Goal: Task Accomplishment & Management: Manage account settings

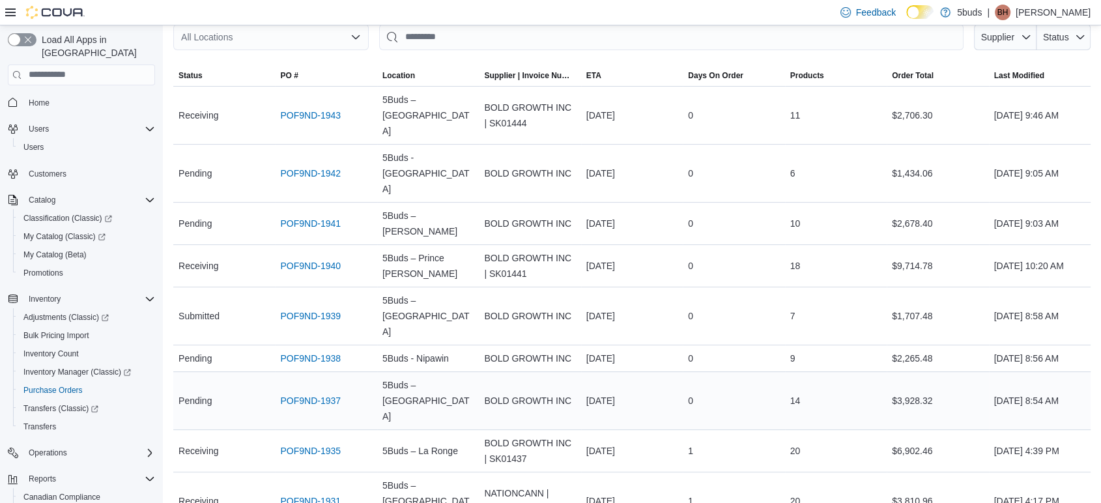
scroll to position [145, 0]
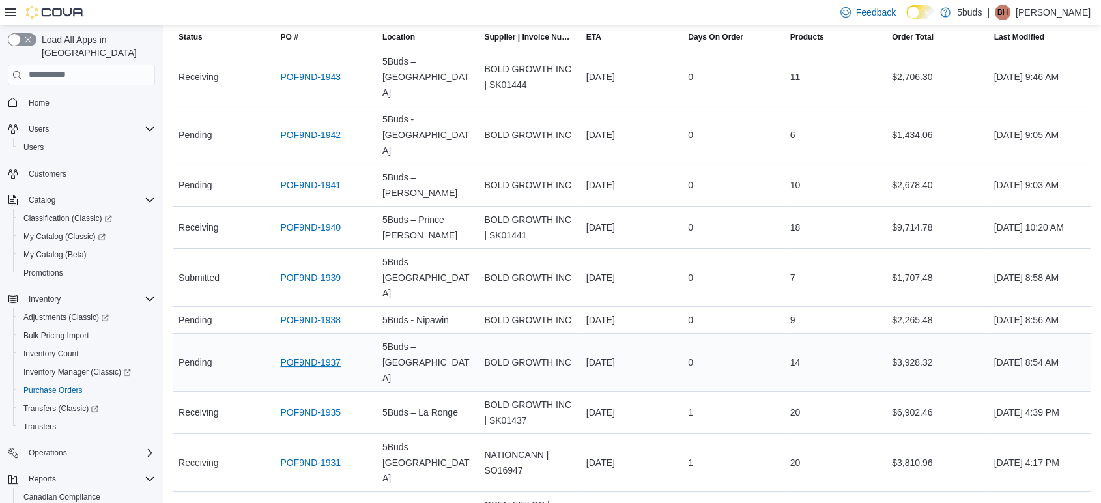
click at [304, 354] on link "POF9ND-1937" at bounding box center [310, 362] width 61 height 16
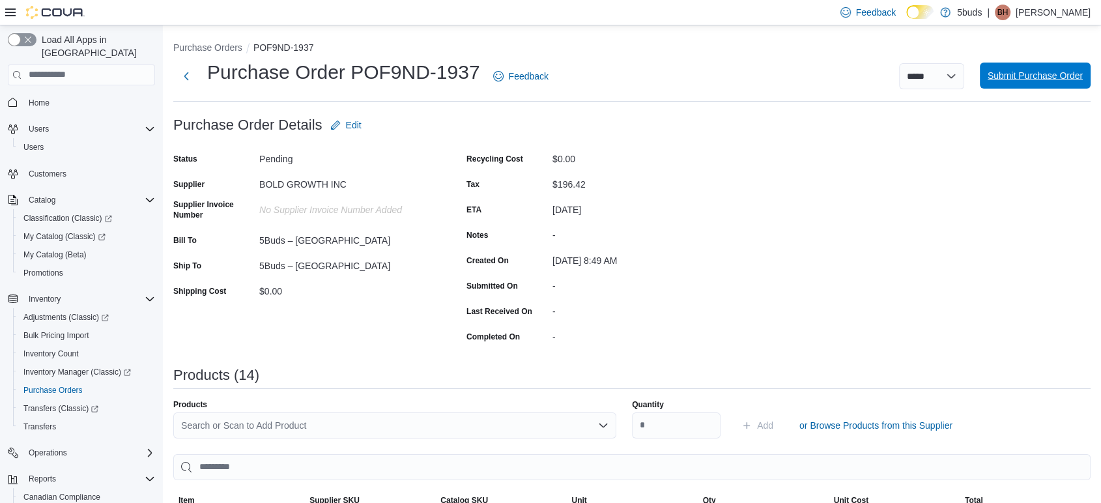
click at [1074, 79] on span "Submit Purchase Order" at bounding box center [1034, 75] width 95 height 13
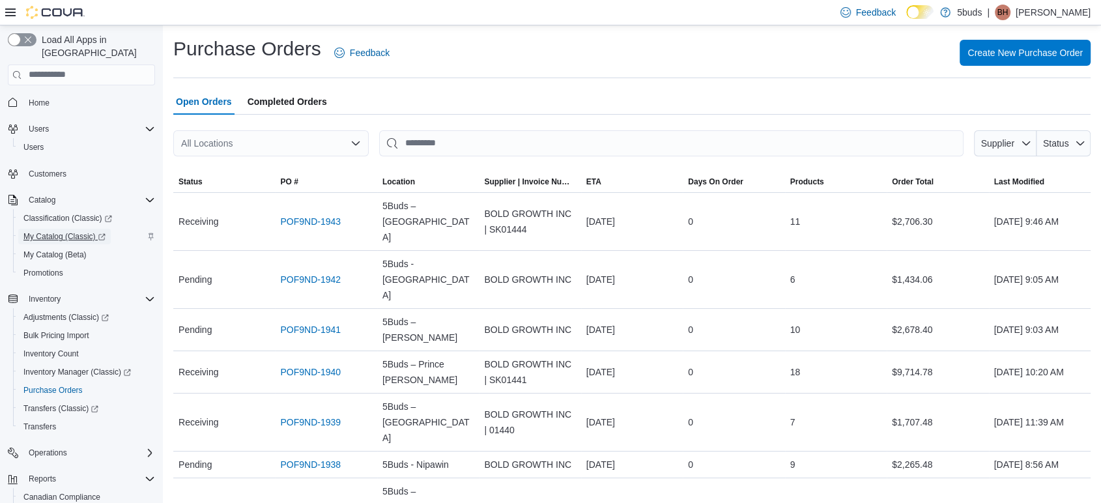
click at [58, 231] on span "My Catalog (Classic)" at bounding box center [64, 237] width 82 height 16
click at [94, 367] on span "Inventory Manager (Classic)" at bounding box center [76, 372] width 107 height 10
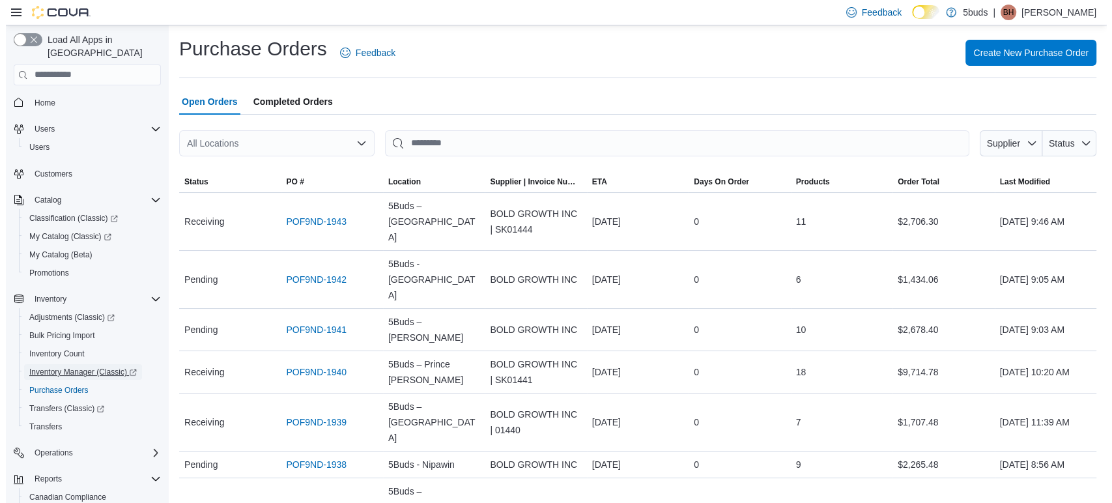
scroll to position [86, 0]
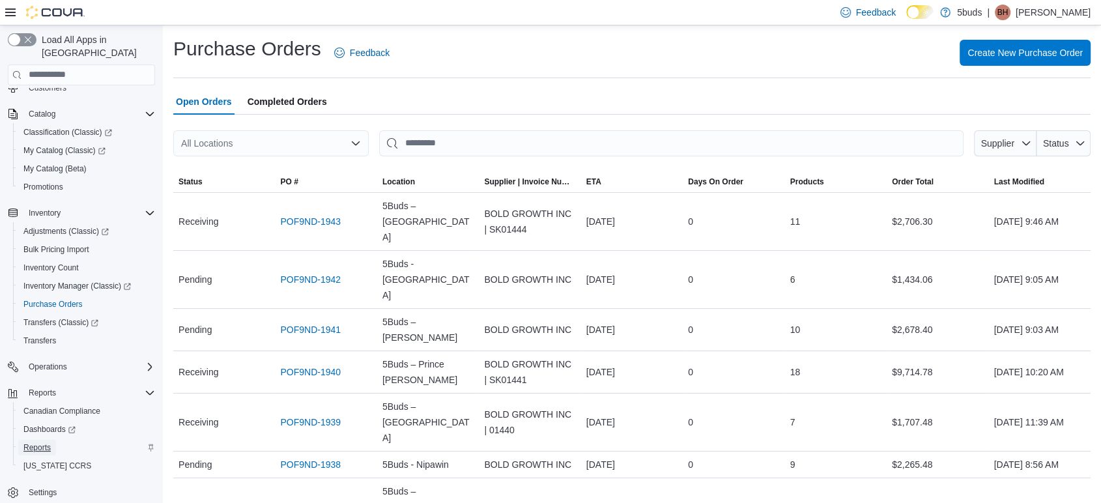
click at [38, 442] on span "Reports" at bounding box center [36, 447] width 27 height 10
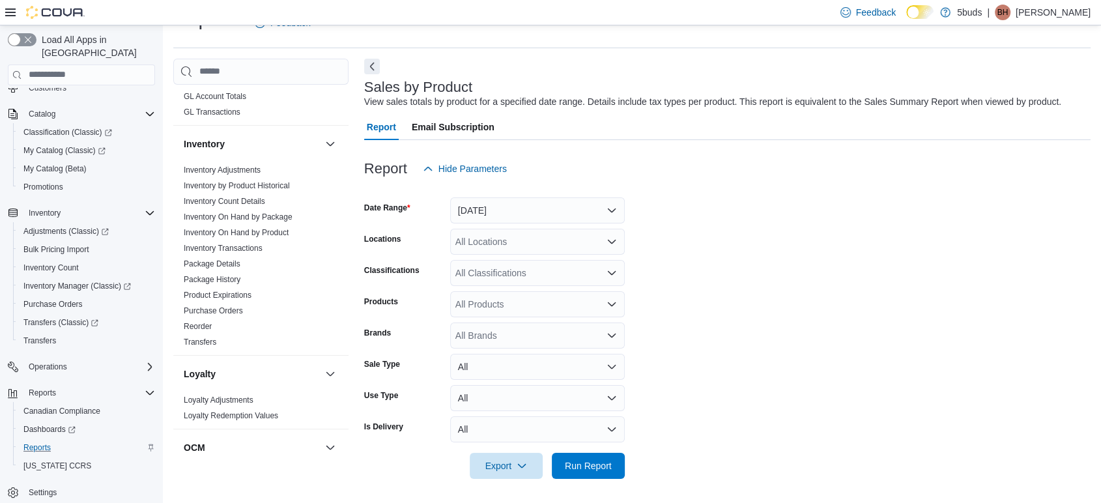
scroll to position [506, 0]
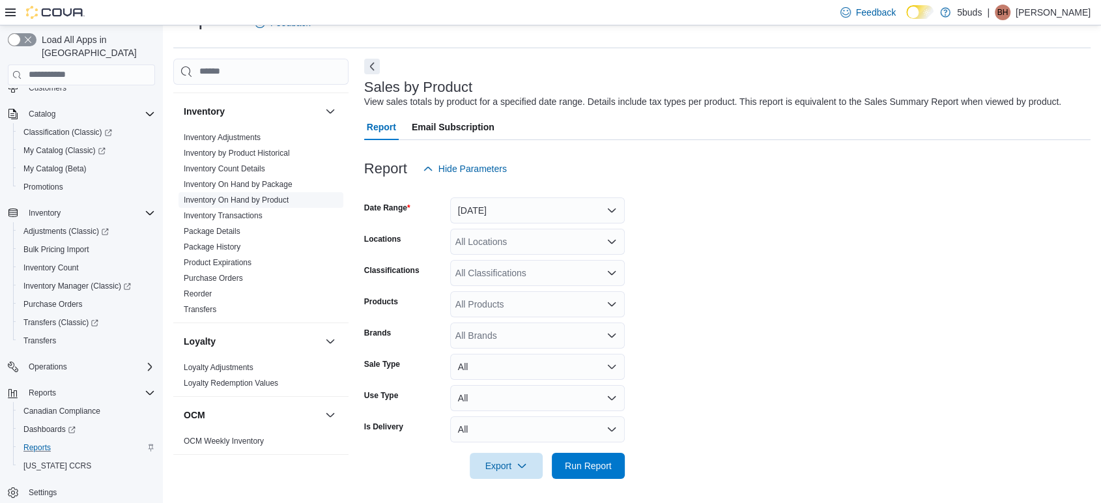
click at [234, 195] on link "Inventory On Hand by Product" at bounding box center [236, 199] width 105 height 9
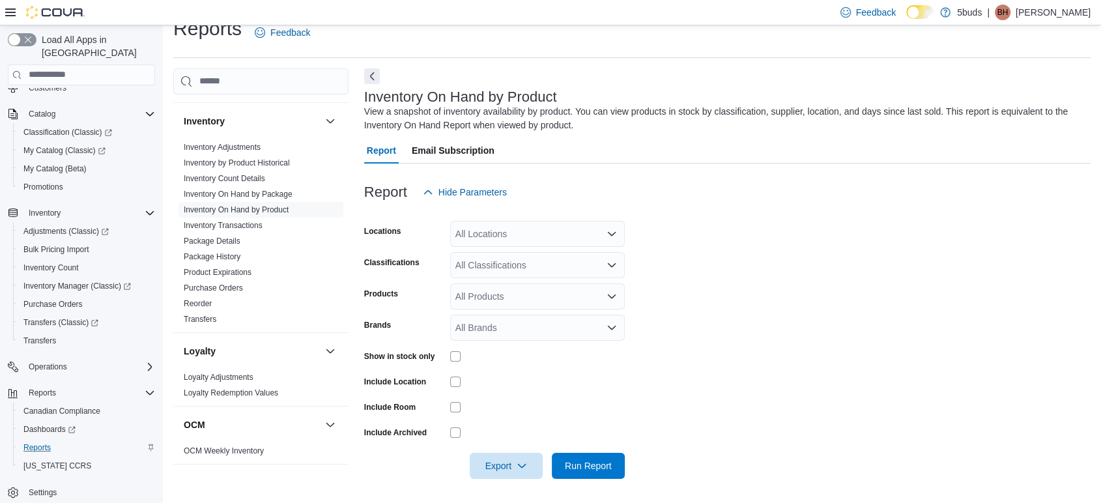
scroll to position [21, 0]
click at [505, 299] on div "All Products" at bounding box center [537, 296] width 175 height 26
click at [469, 364] on form "Locations All Locations Classifications All Classifications Products All Produc…" at bounding box center [727, 342] width 726 height 274
click at [481, 322] on div "All Brands" at bounding box center [537, 327] width 175 height 26
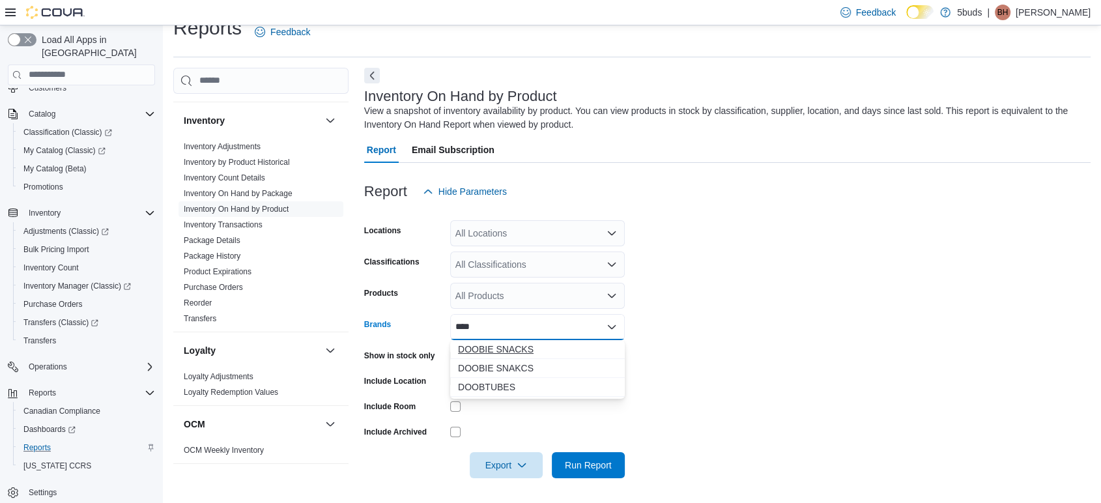
type input "****"
click at [517, 350] on span "DOOBIE SNACKS" at bounding box center [537, 349] width 159 height 13
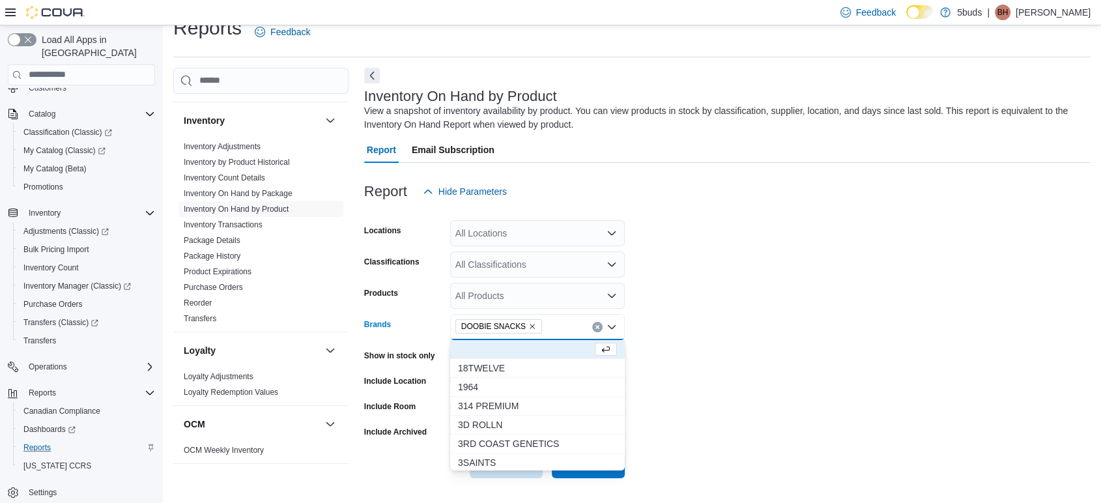
click at [776, 357] on form "Locations All Locations Classifications All Classifications Products All Produc…" at bounding box center [727, 342] width 726 height 274
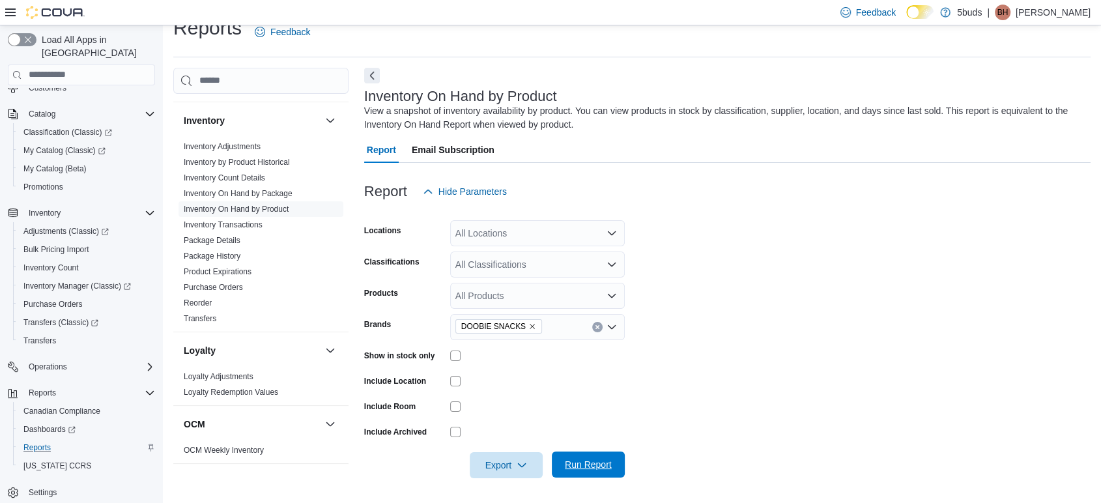
click at [604, 456] on span "Run Report" at bounding box center [588, 464] width 57 height 26
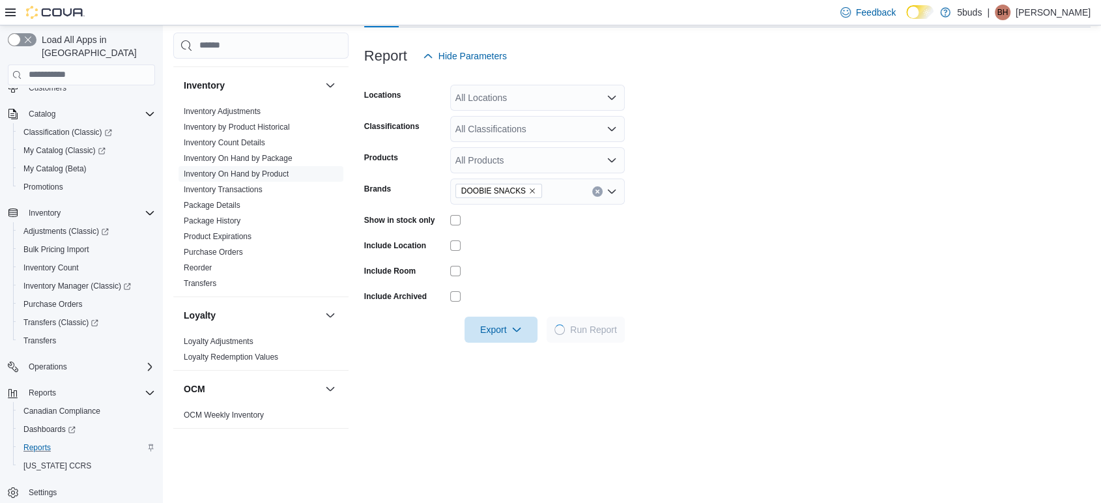
scroll to position [166, 0]
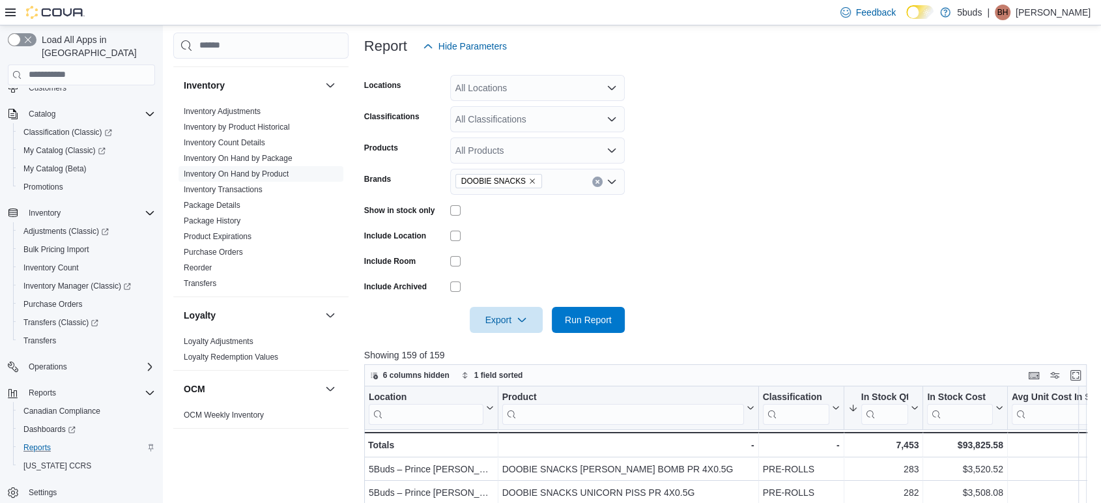
click at [571, 174] on div "DOOBIE SNACKS" at bounding box center [537, 182] width 175 height 26
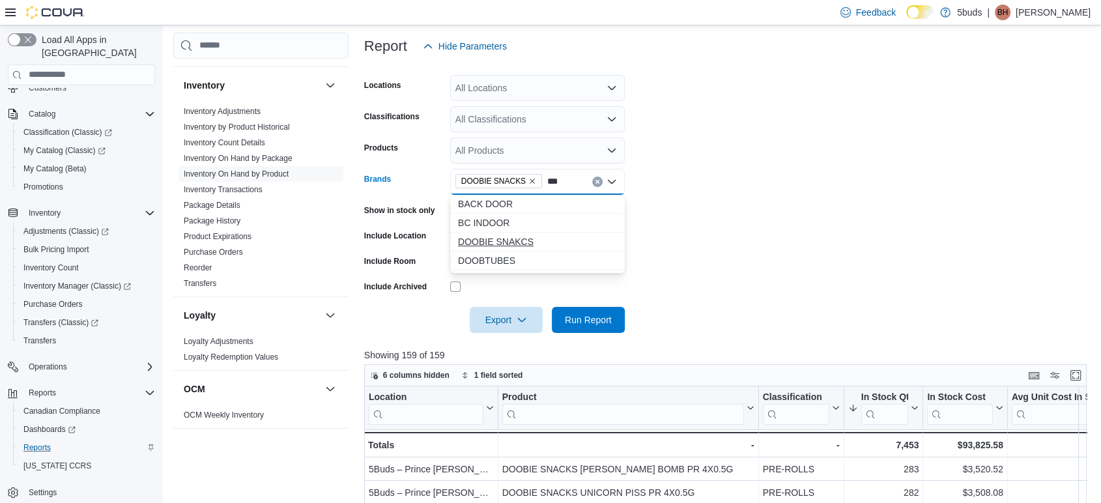
type input "***"
click at [546, 244] on span "DOOBIE SNAKCS" at bounding box center [537, 241] width 159 height 13
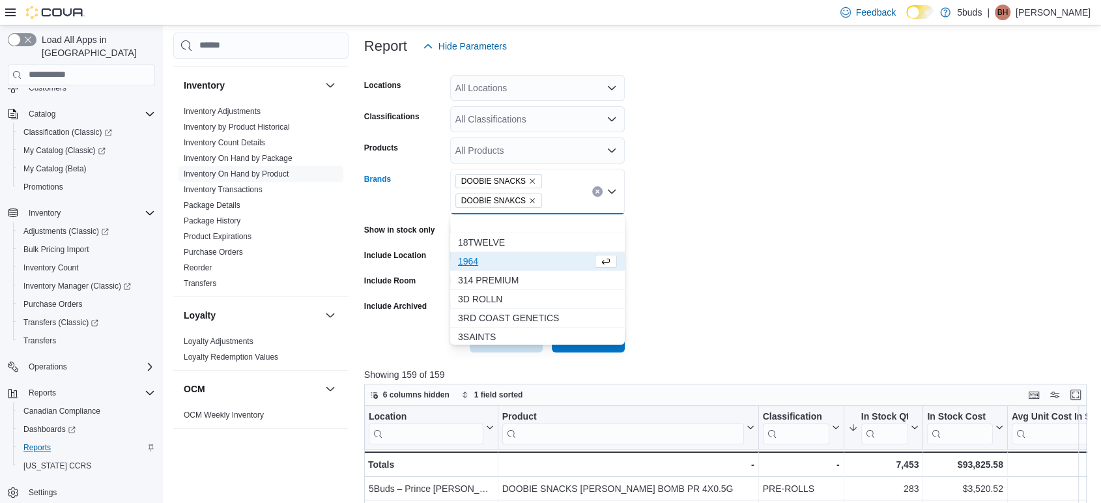
click at [736, 317] on div at bounding box center [729, 321] width 730 height 10
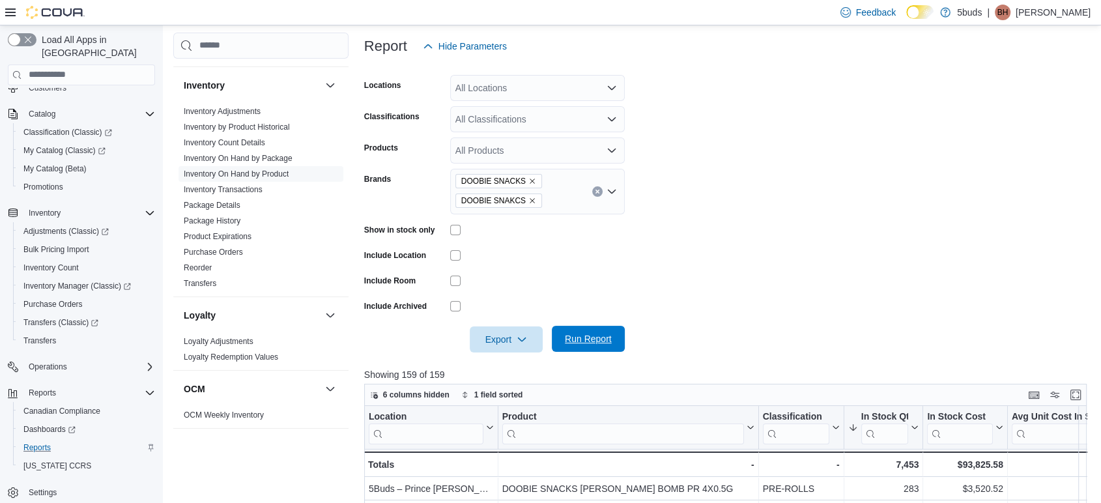
drag, startPoint x: 626, startPoint y: 332, endPoint x: 593, endPoint y: 335, distance: 33.4
click at [624, 332] on form "Locations All Locations Classifications All Classifications Products All Produc…" at bounding box center [729, 205] width 730 height 293
click at [589, 337] on span "Run Report" at bounding box center [588, 338] width 47 height 13
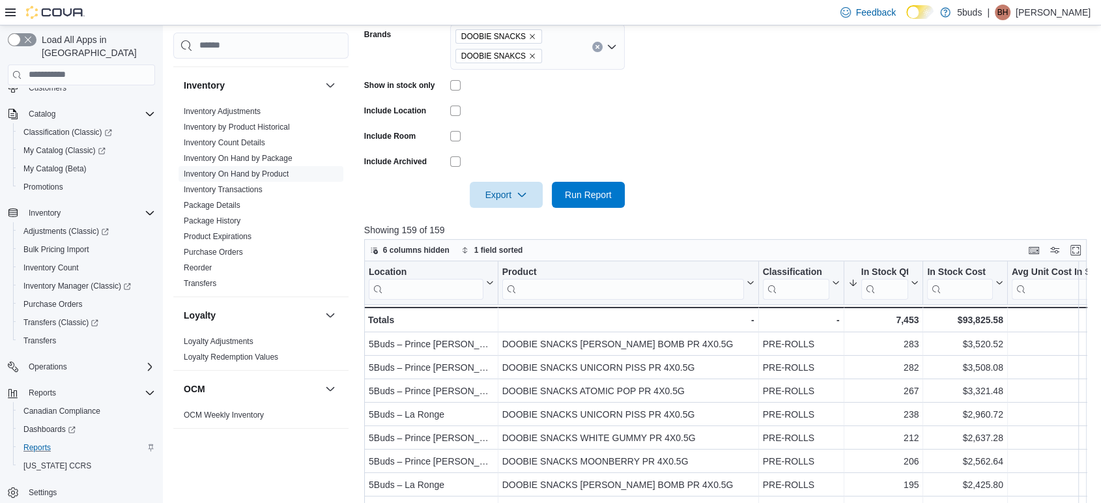
scroll to position [72, 0]
click at [1083, 249] on button "Enter fullscreen" at bounding box center [1076, 250] width 16 height 16
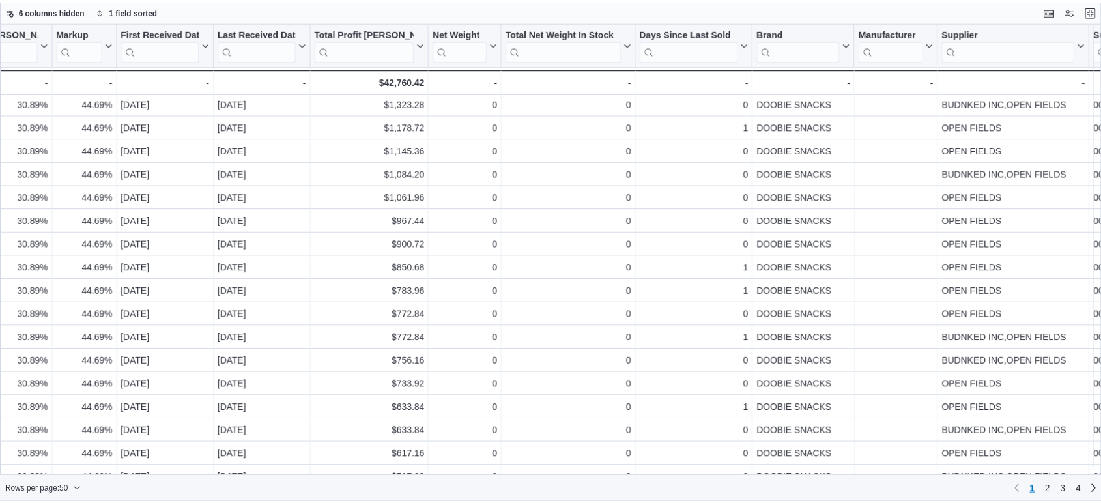
scroll to position [72, 1111]
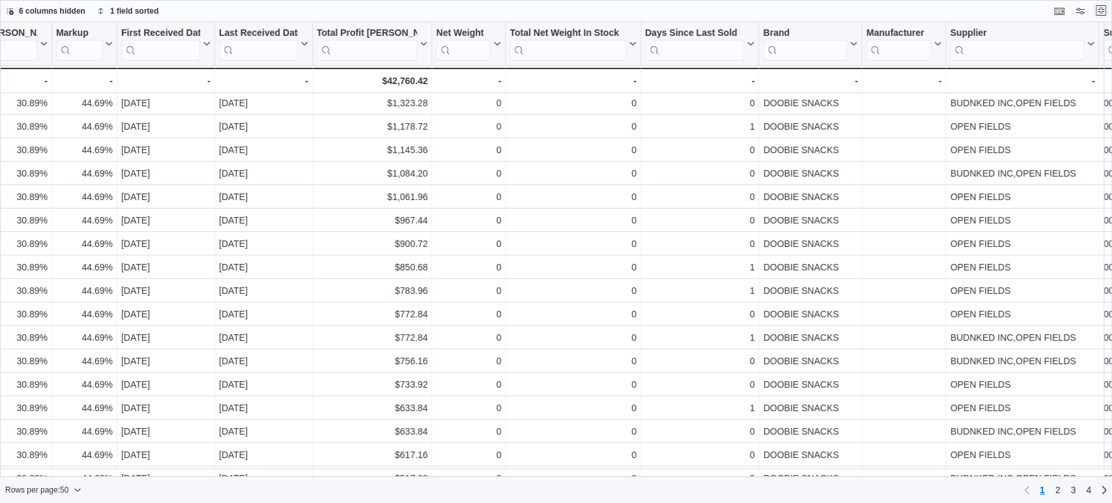
click at [1100, 11] on button "Exit fullscreen" at bounding box center [1101, 11] width 16 height 16
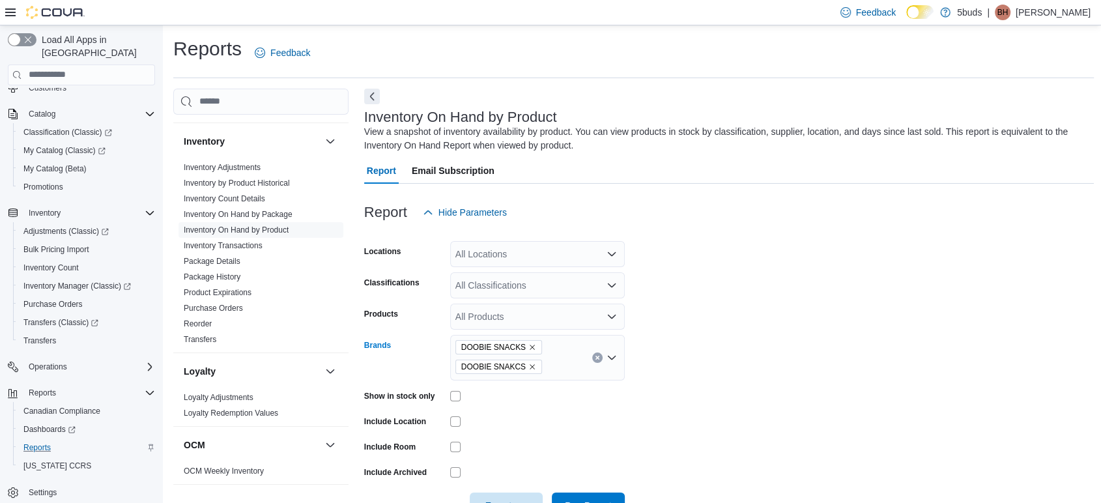
click at [528, 347] on icon "Remove DOOBIE SNACKS from selection in this group" at bounding box center [532, 347] width 8 height 8
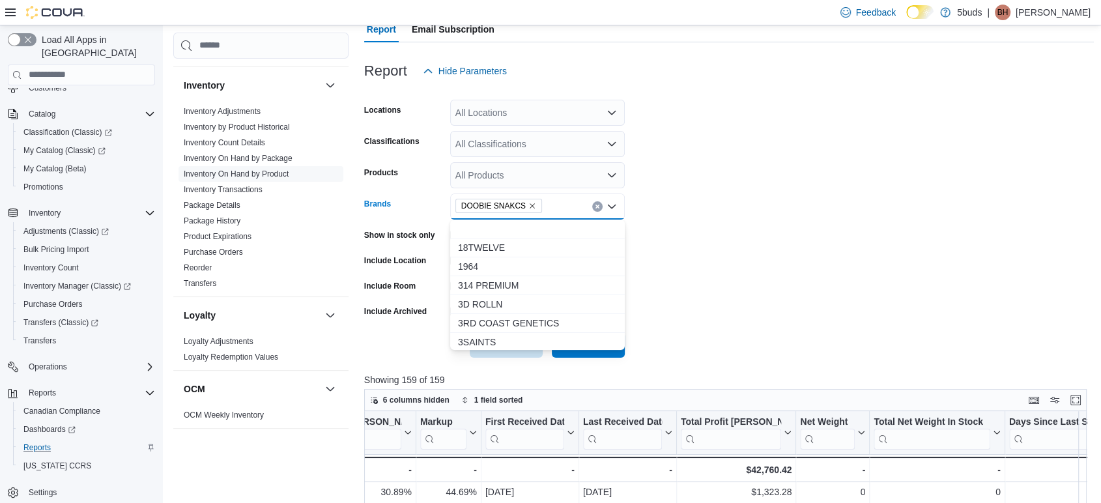
scroll to position [145, 0]
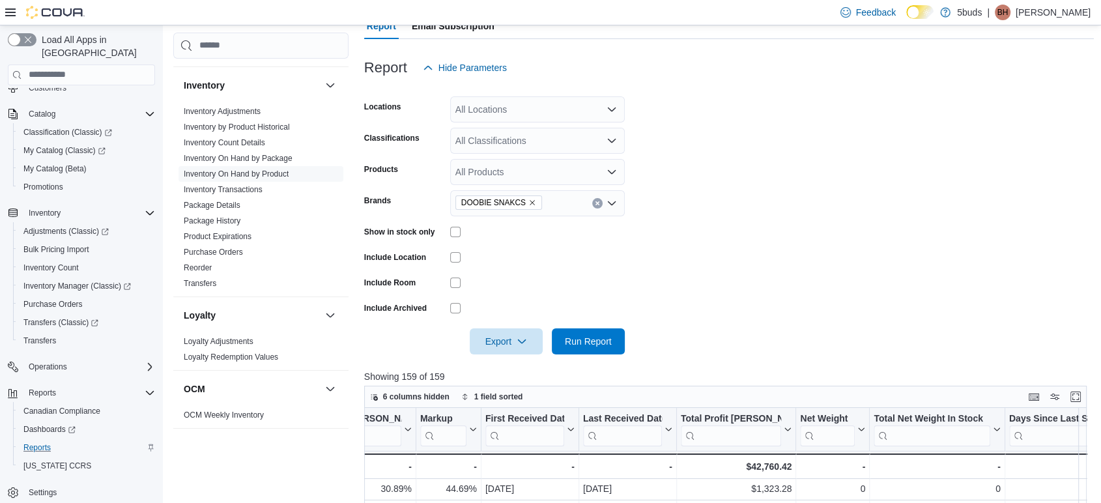
drag, startPoint x: 765, startPoint y: 326, endPoint x: 745, endPoint y: 326, distance: 20.2
click at [763, 326] on div at bounding box center [729, 323] width 730 height 10
click at [582, 348] on span "Run Report" at bounding box center [588, 341] width 57 height 26
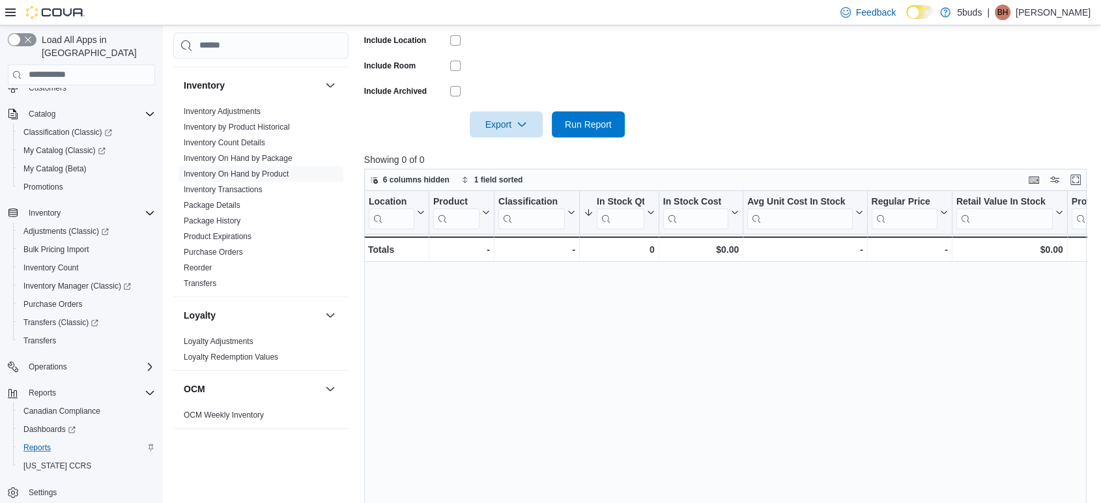
scroll to position [145, 0]
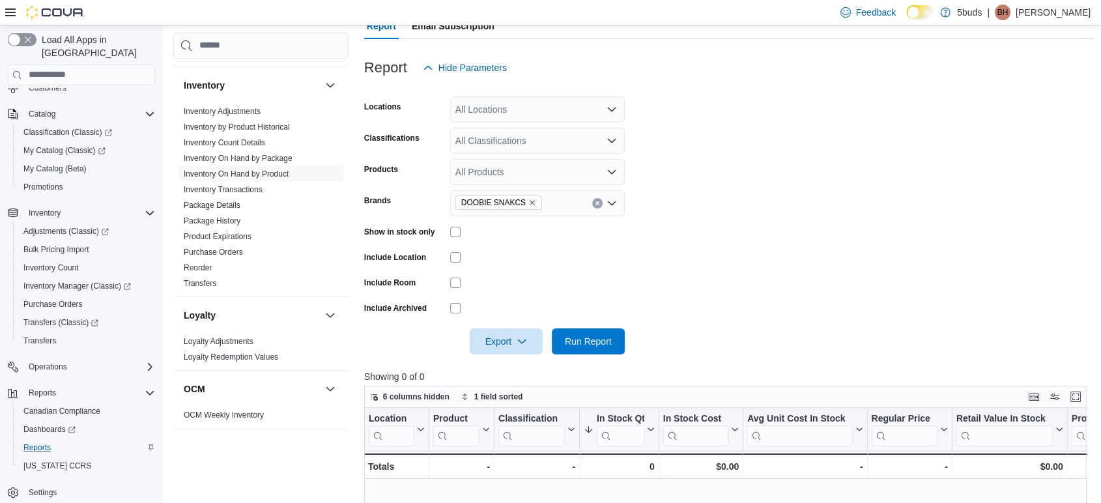
click at [528, 201] on icon "Remove DOOBIE SNAKCS from selection in this group" at bounding box center [532, 203] width 8 height 8
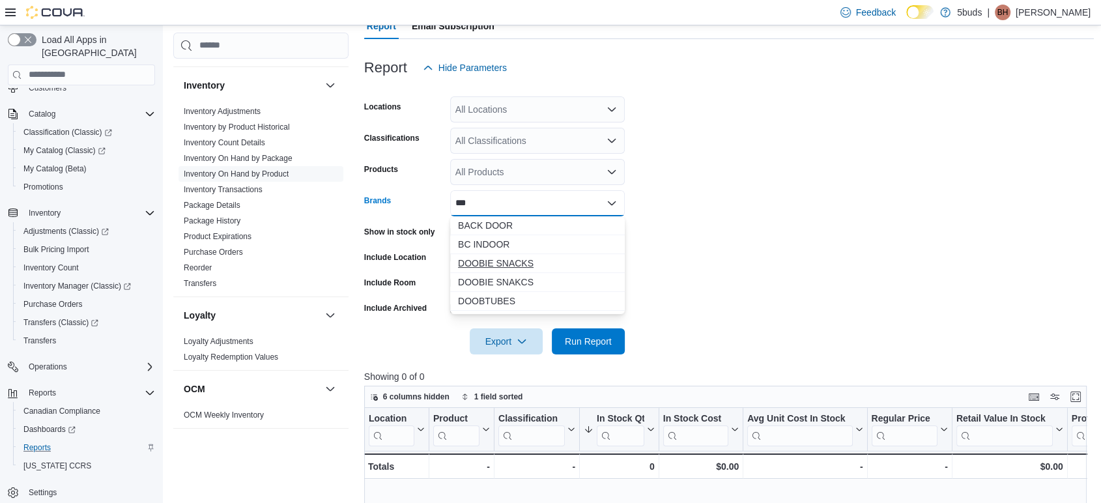
type input "***"
click at [537, 257] on span "DOOBIE SNACKS" at bounding box center [537, 263] width 159 height 13
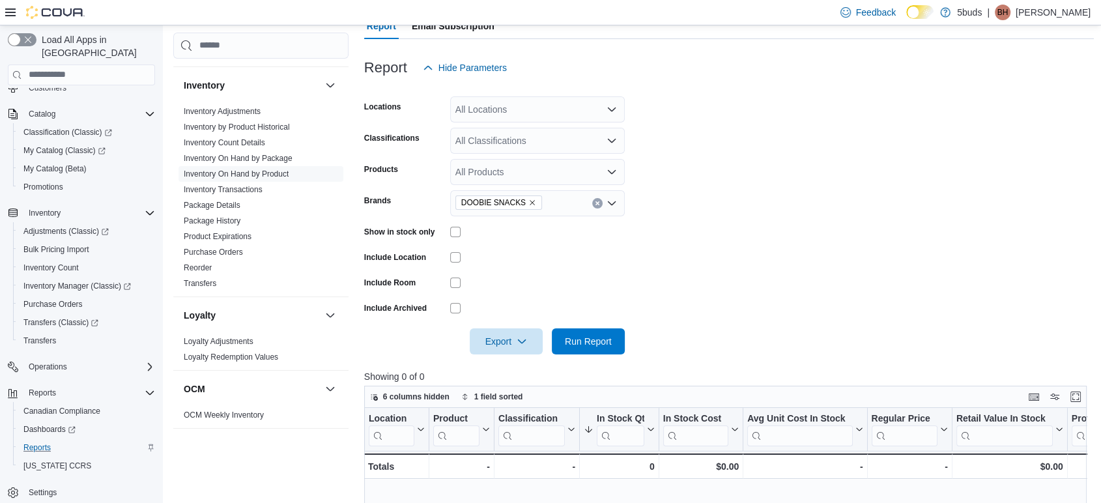
click at [798, 248] on form "Locations All Locations Classifications All Classifications Products All Produc…" at bounding box center [729, 218] width 730 height 274
click at [612, 343] on span "Run Report" at bounding box center [588, 341] width 57 height 26
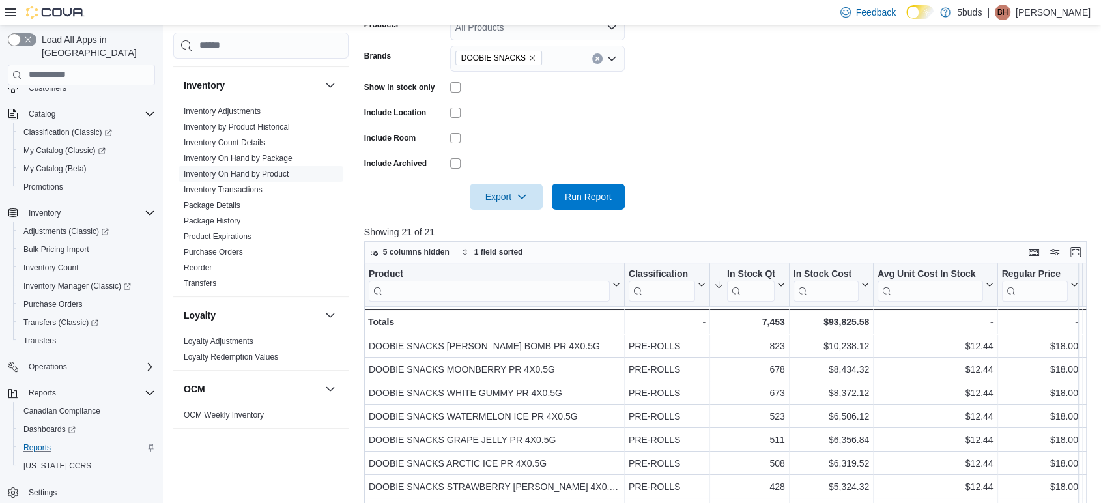
scroll to position [72, 0]
click at [1083, 249] on button "Enter fullscreen" at bounding box center [1076, 252] width 16 height 16
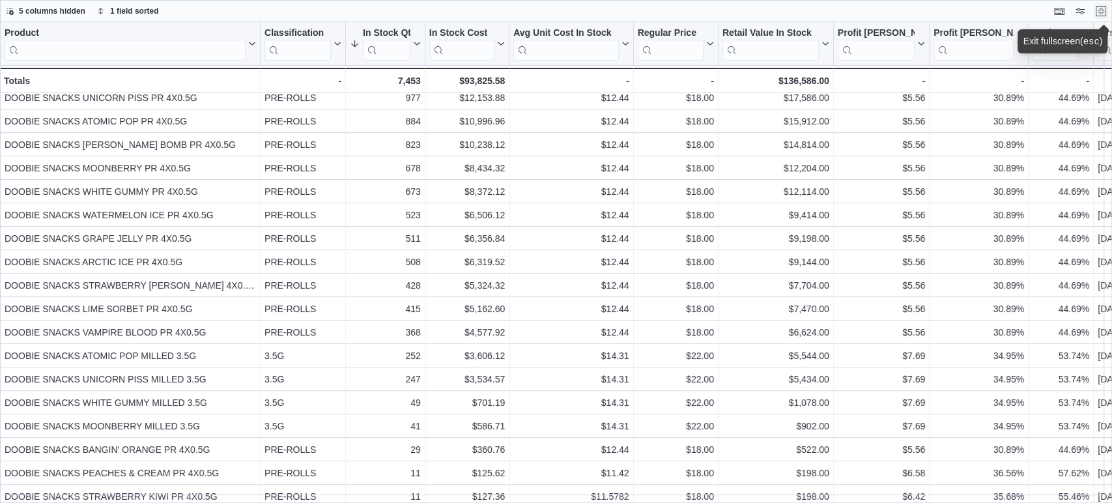
scroll to position [0, 0]
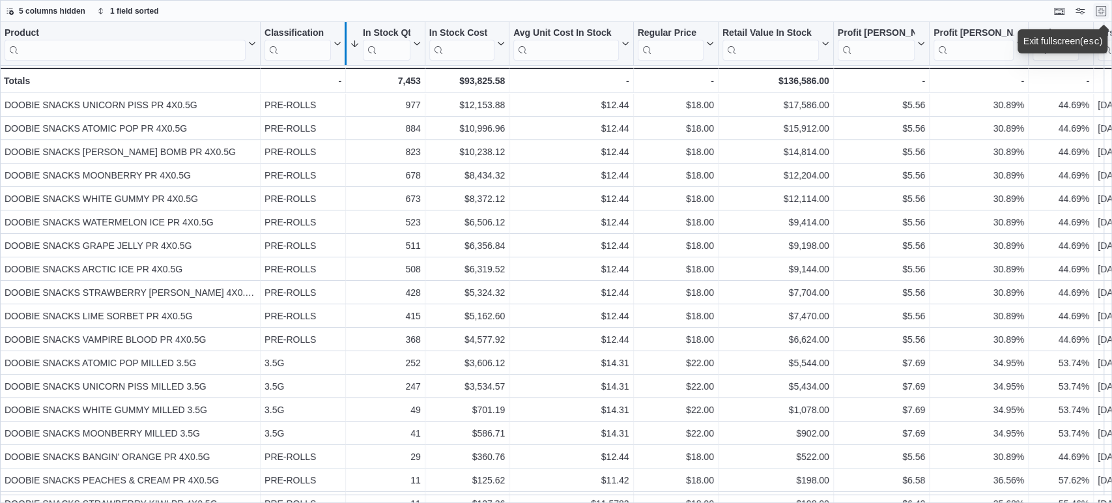
click at [341, 42] on div at bounding box center [345, 43] width 10 height 43
click at [336, 48] on button "Classification" at bounding box center [302, 43] width 77 height 33
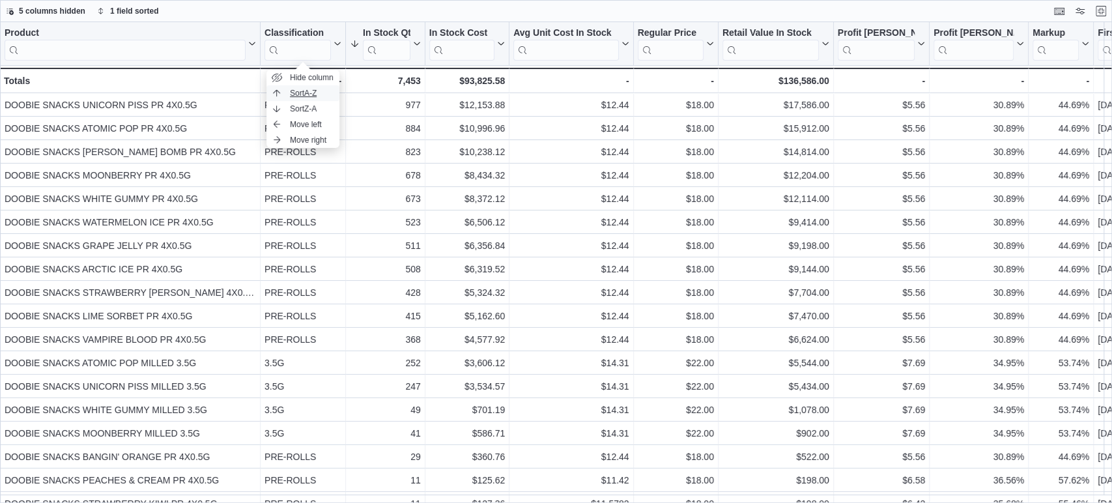
click at [302, 98] on span "Sort A-Z" at bounding box center [303, 93] width 27 height 10
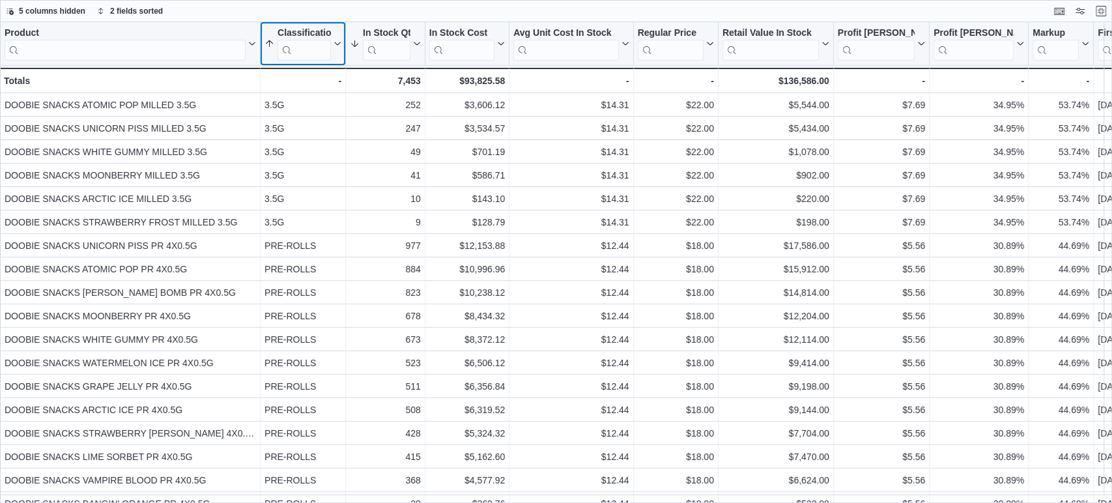
click at [338, 42] on icon at bounding box center [336, 44] width 10 height 8
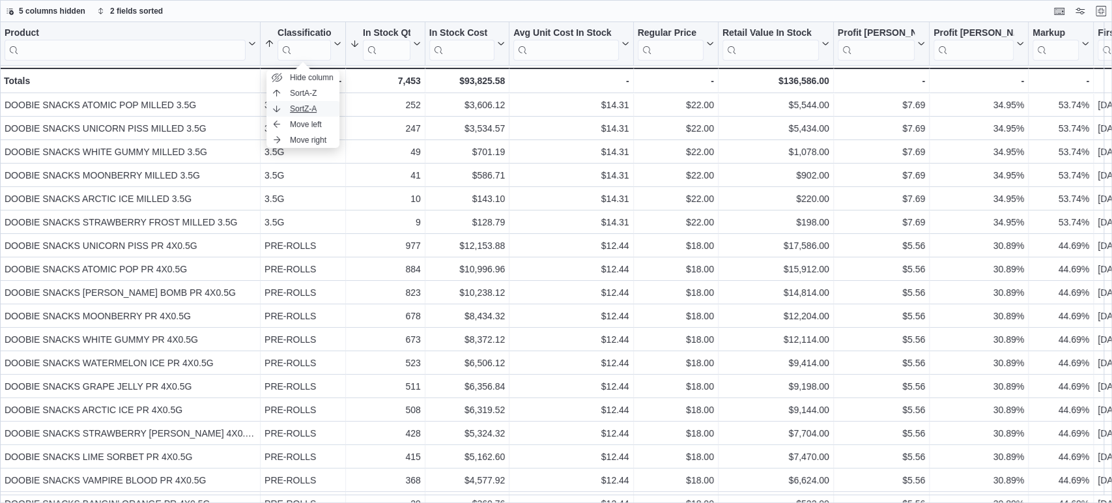
click at [309, 113] on span "Sort Z-A" at bounding box center [303, 109] width 27 height 10
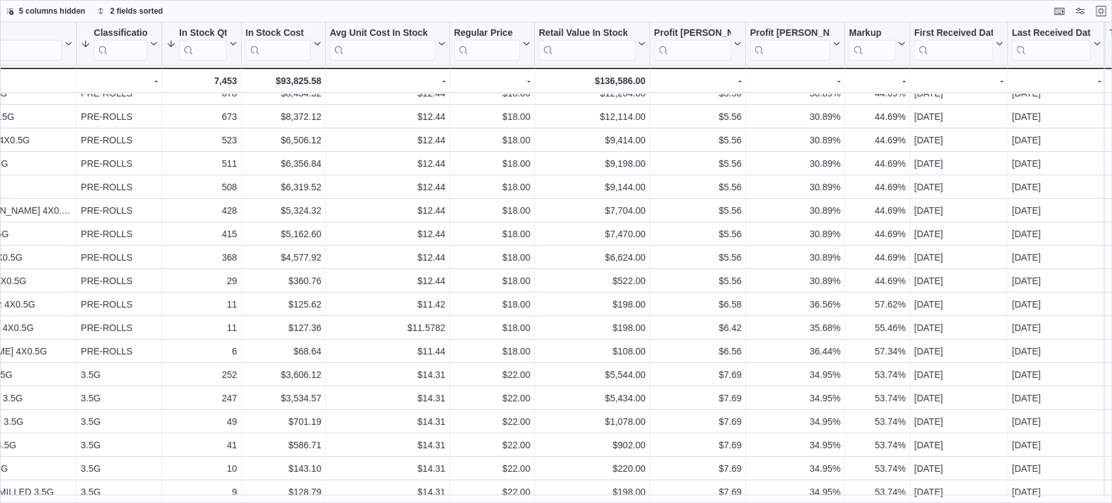
scroll to position [89, 0]
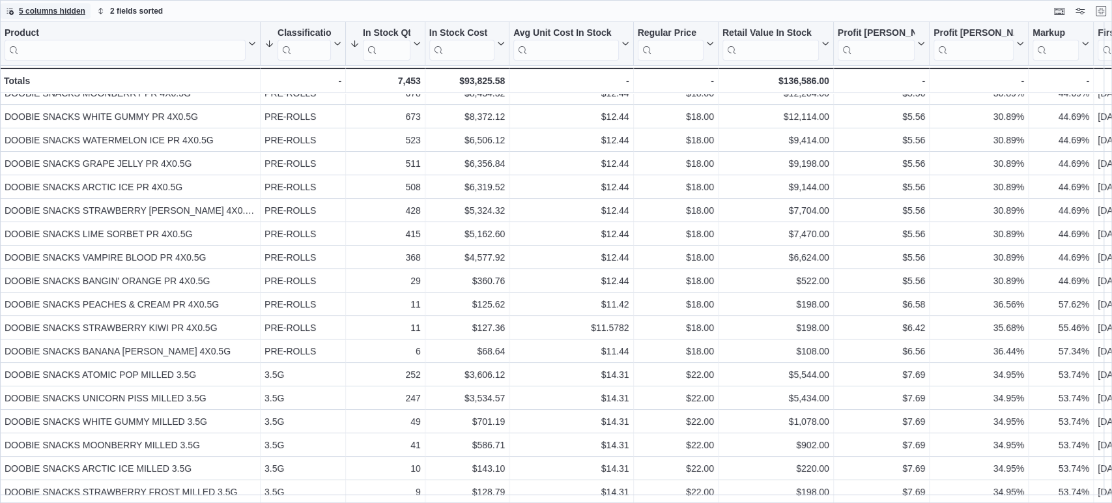
click at [73, 14] on span "5 columns hidden" at bounding box center [52, 11] width 66 height 10
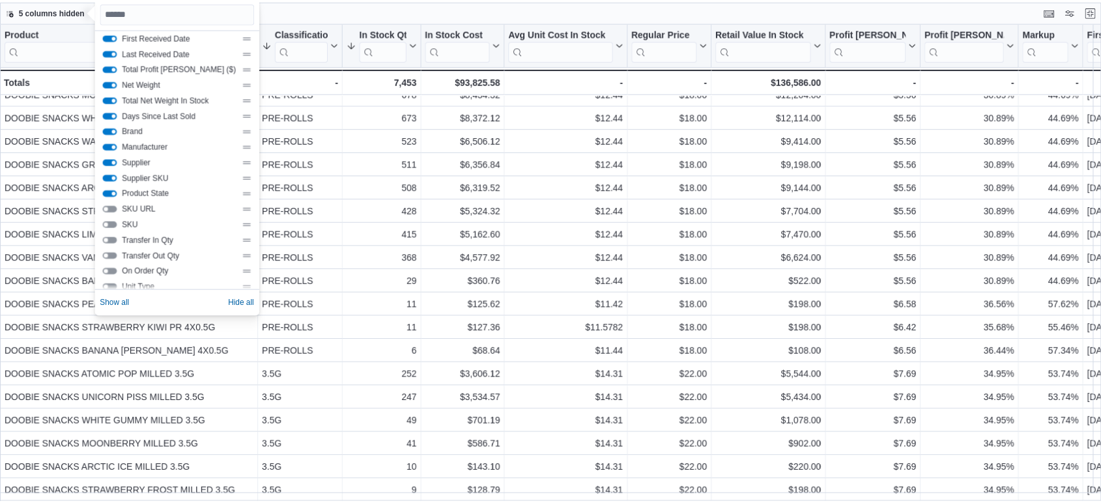
scroll to position [172, 0]
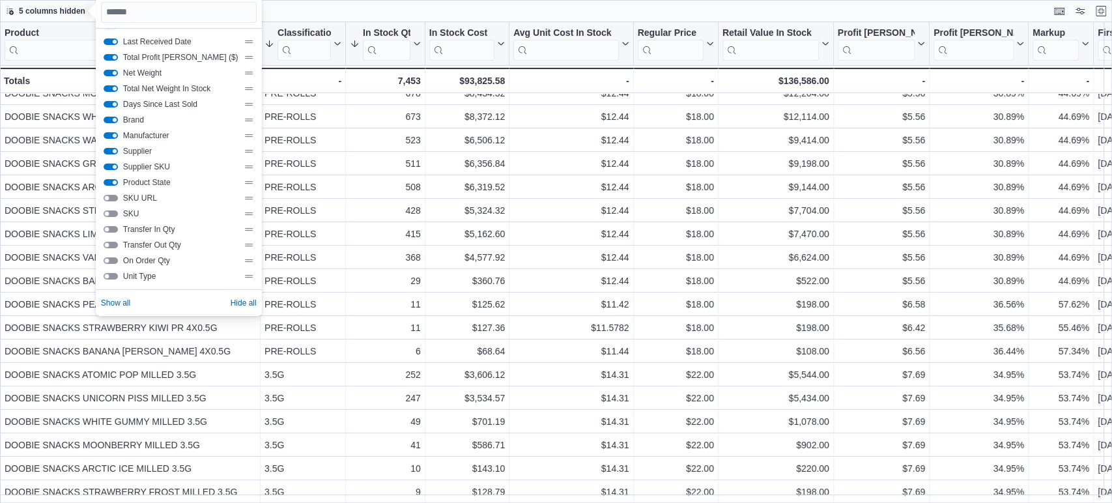
click at [263, 13] on div "5 columns hidden 2 fields sorted" at bounding box center [556, 11] width 1112 height 22
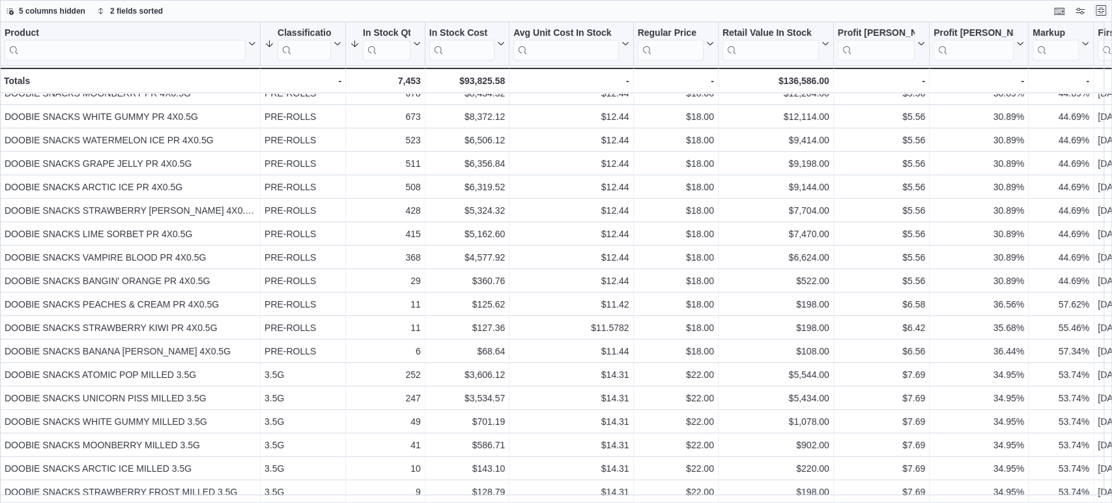
click at [1097, 8] on button "Exit fullscreen" at bounding box center [1101, 11] width 16 height 16
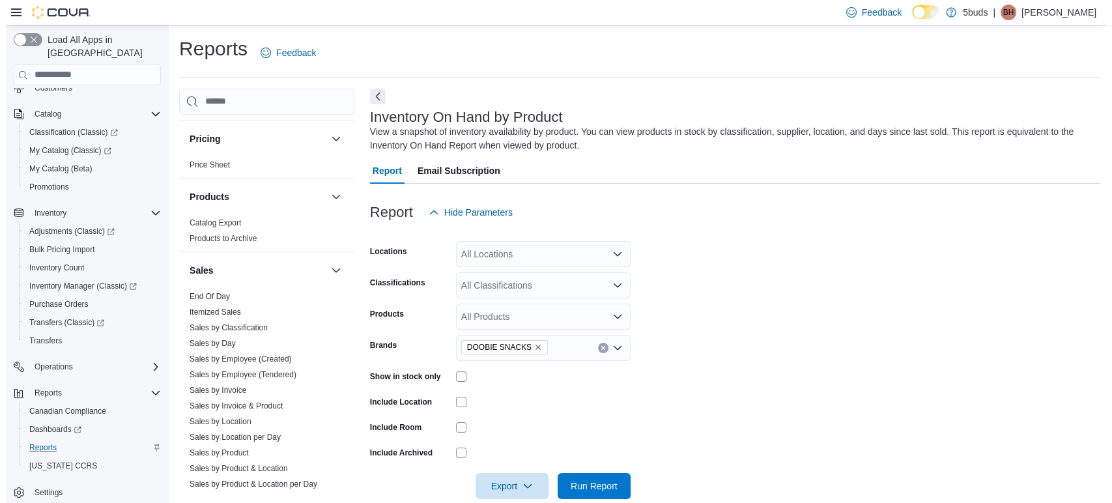
scroll to position [941, 0]
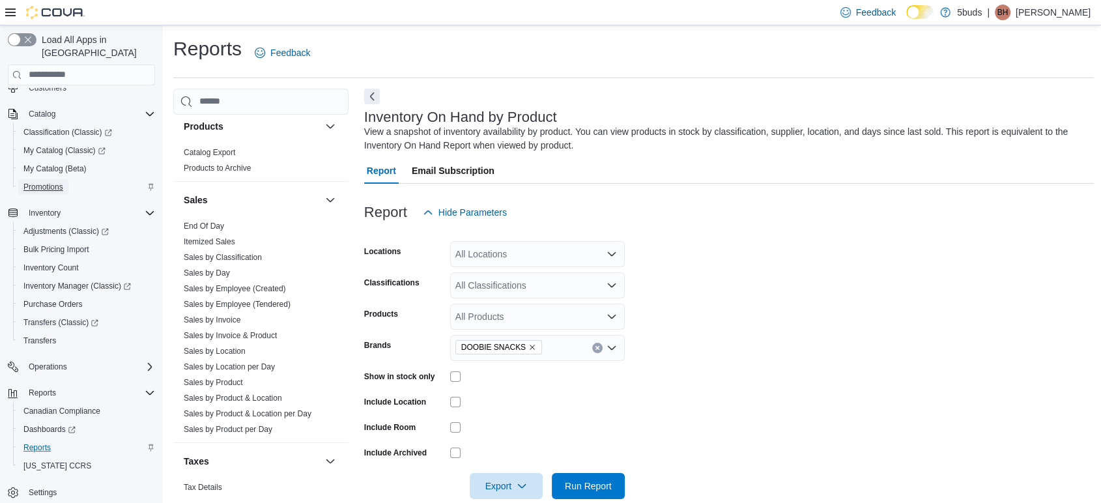
click at [31, 182] on span "Promotions" at bounding box center [43, 187] width 40 height 10
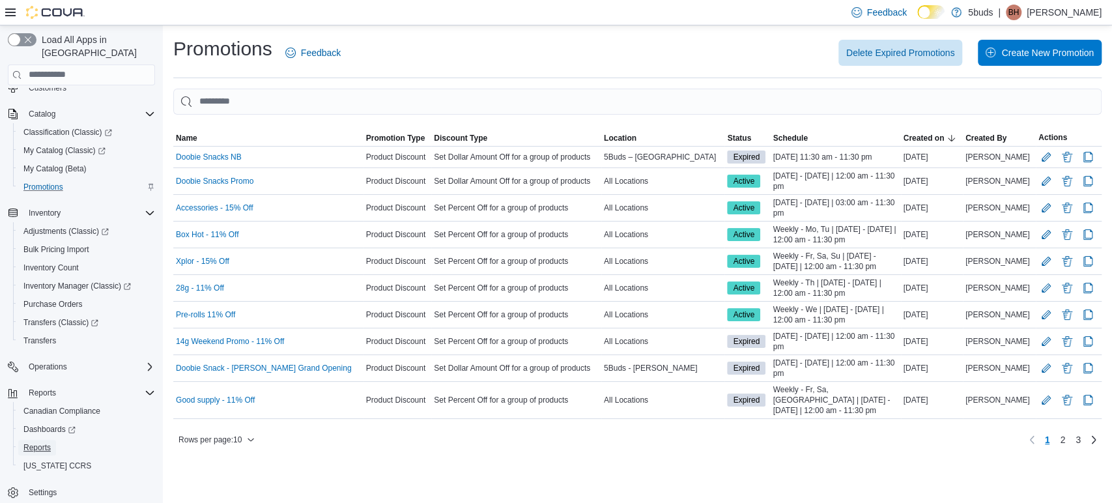
drag, startPoint x: 44, startPoint y: 433, endPoint x: 464, endPoint y: 0, distance: 603.0
click at [44, 442] on span "Reports" at bounding box center [36, 447] width 27 height 10
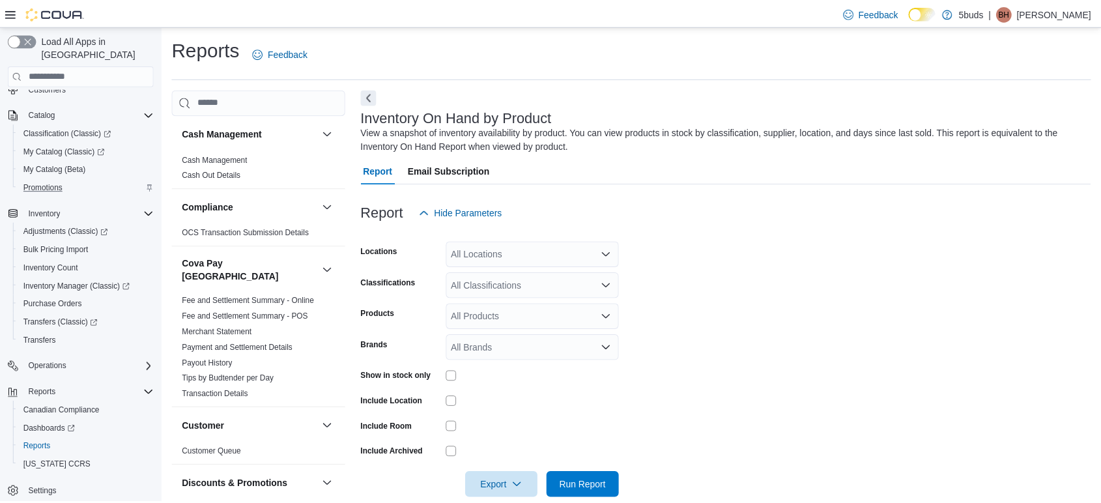
scroll to position [21, 0]
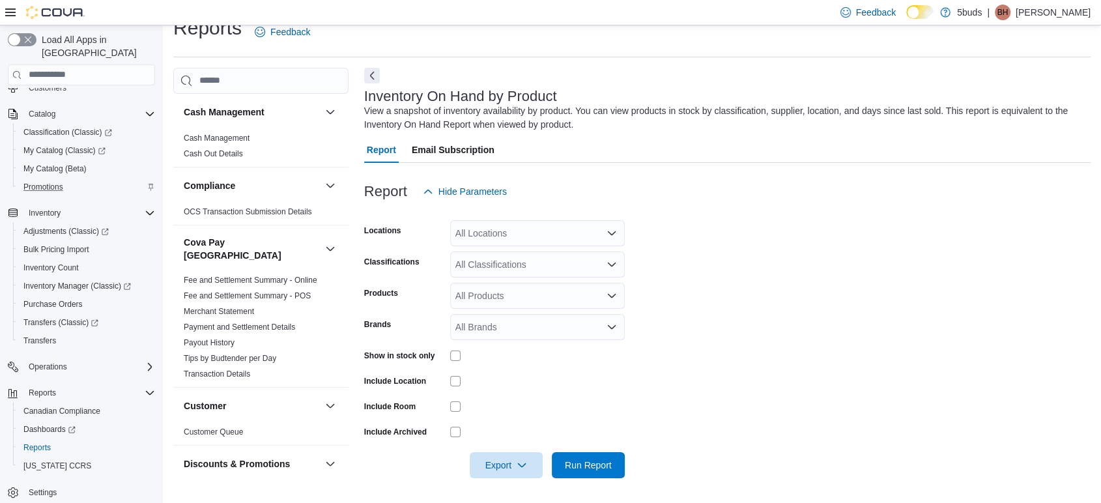
click at [514, 326] on div "All Brands" at bounding box center [537, 327] width 175 height 26
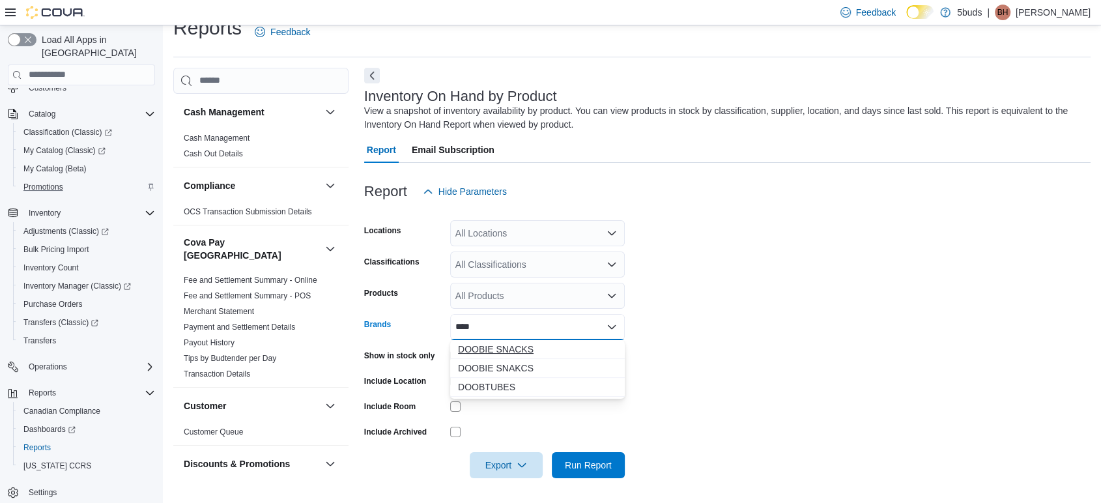
type input "****"
click at [554, 343] on span "DOOBIE SNACKS" at bounding box center [537, 349] width 159 height 13
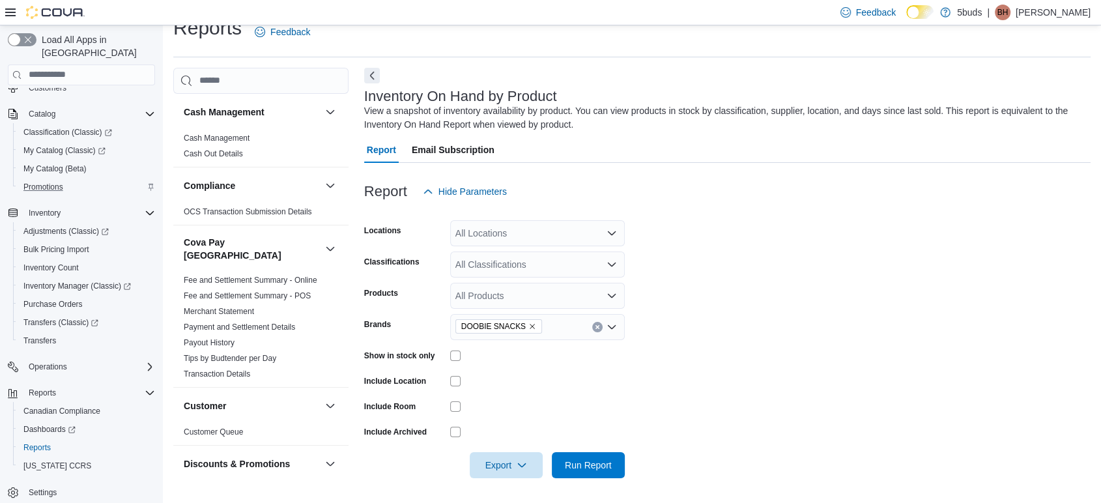
click at [815, 308] on form "Locations All Locations Classifications All Classifications Products All Produc…" at bounding box center [727, 342] width 726 height 274
click at [459, 349] on div at bounding box center [537, 355] width 175 height 20
click at [578, 467] on span "Run Report" at bounding box center [588, 464] width 47 height 13
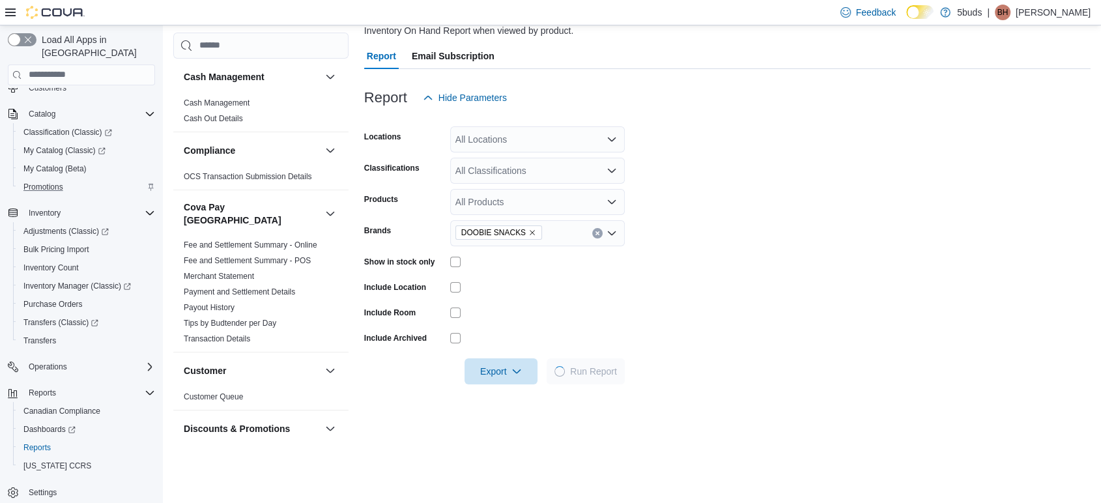
scroll to position [238, 0]
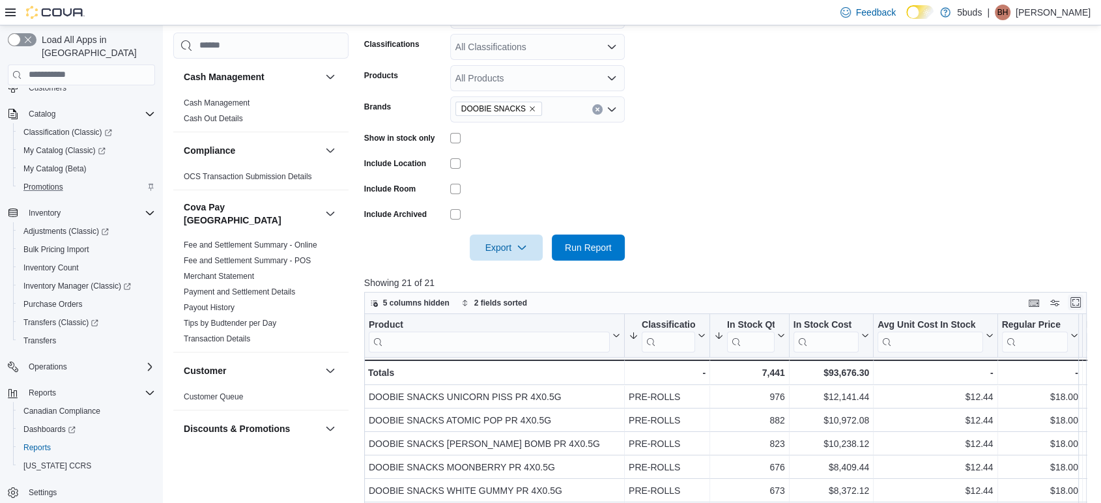
click at [1083, 300] on button "Enter fullscreen" at bounding box center [1076, 302] width 16 height 16
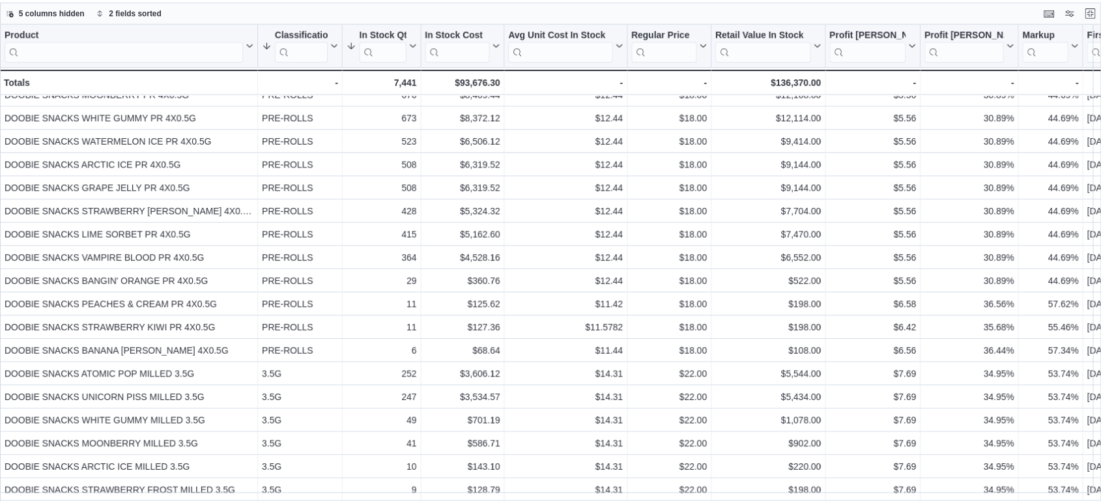
scroll to position [0, 0]
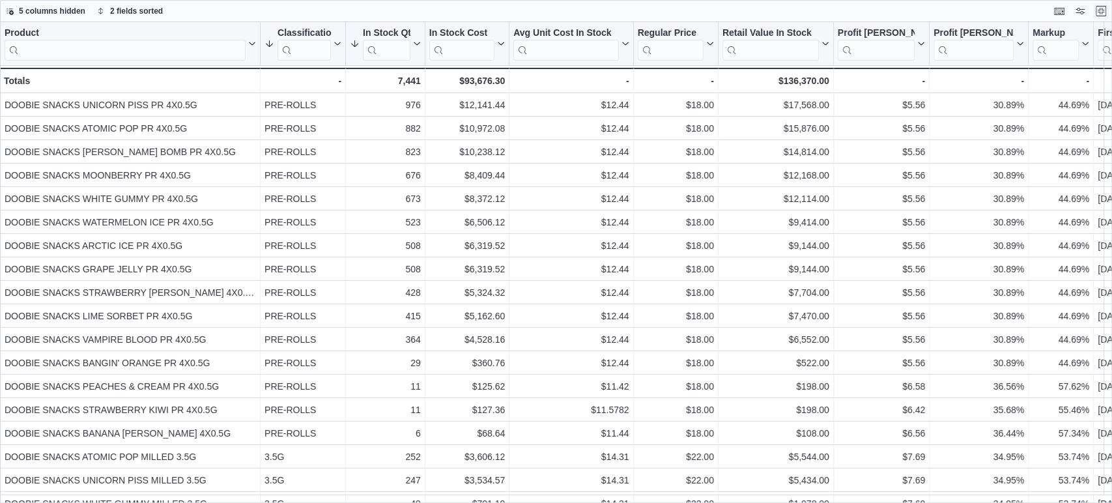
click at [1104, 10] on button "Exit fullscreen" at bounding box center [1101, 11] width 16 height 16
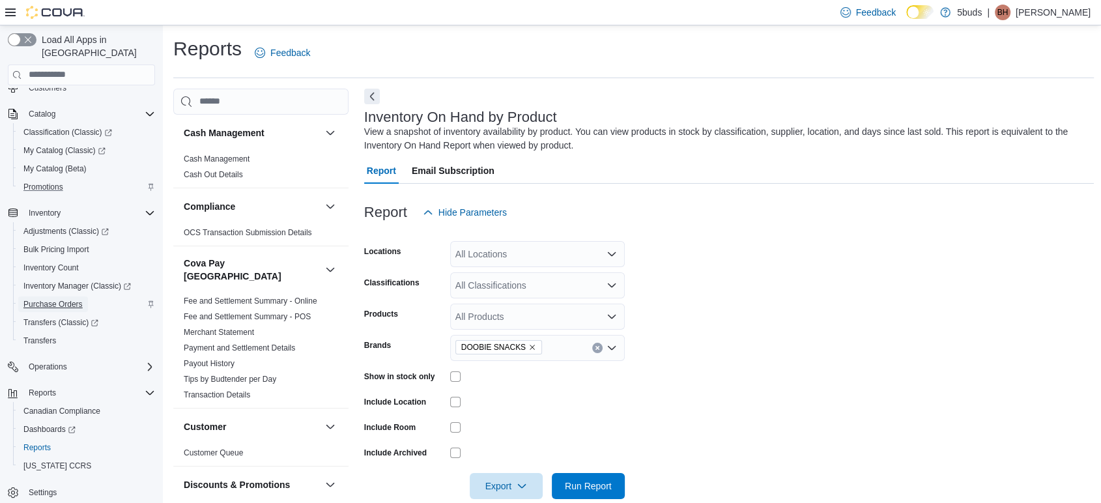
click at [46, 299] on span "Purchase Orders" at bounding box center [52, 304] width 59 height 10
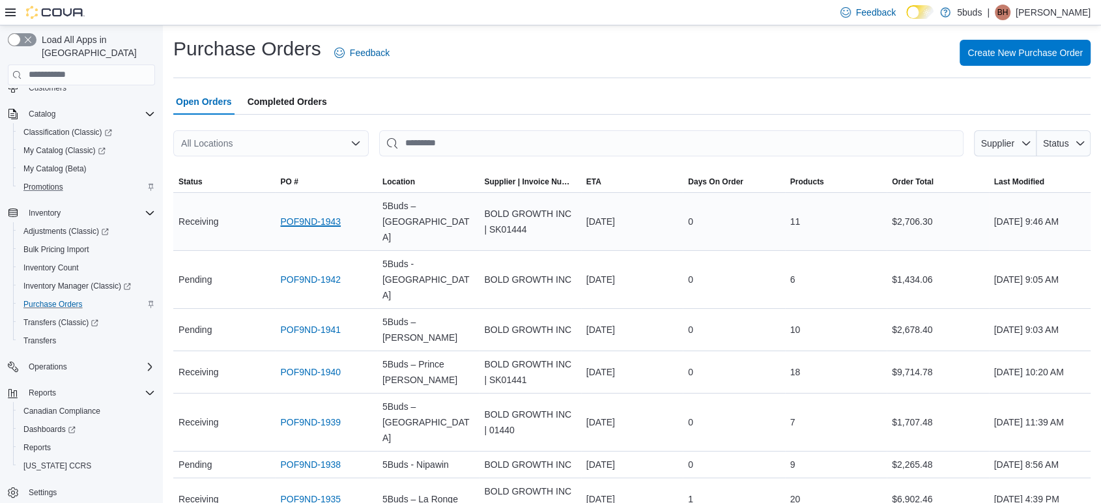
click at [309, 220] on link "POF9ND-1943" at bounding box center [310, 222] width 61 height 16
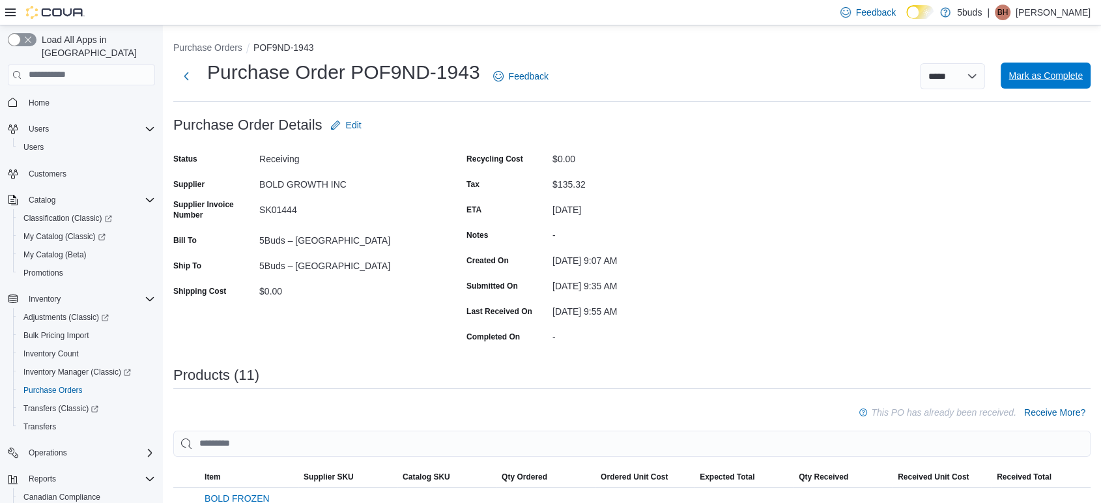
click at [1073, 74] on span "Mark as Complete" at bounding box center [1045, 75] width 74 height 13
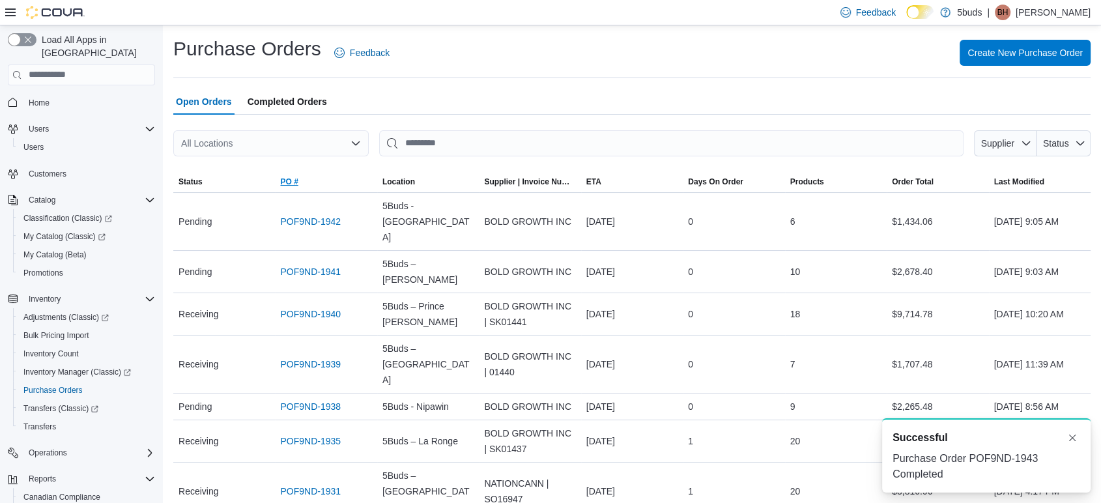
scroll to position [79, 0]
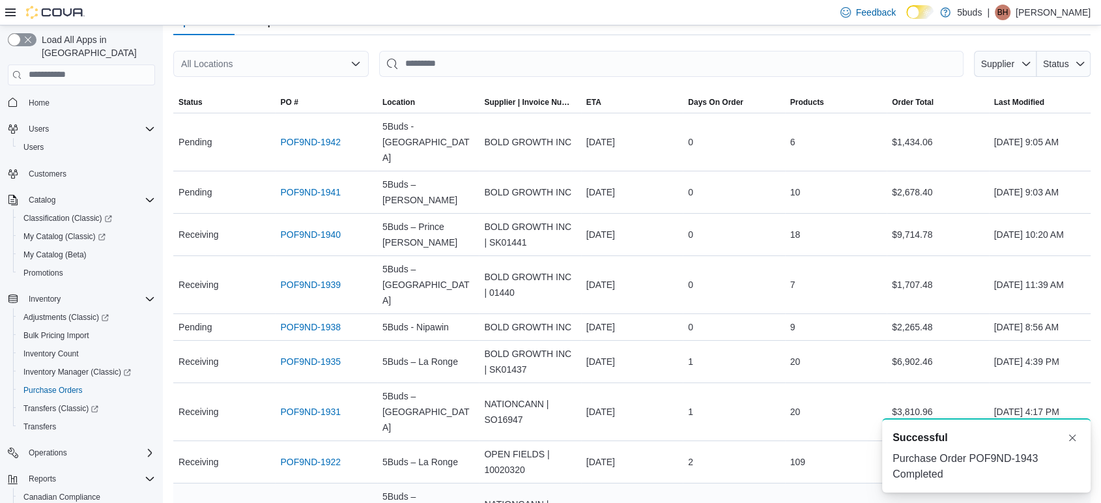
click at [305, 502] on link "POF9ND-1903" at bounding box center [310, 512] width 61 height 16
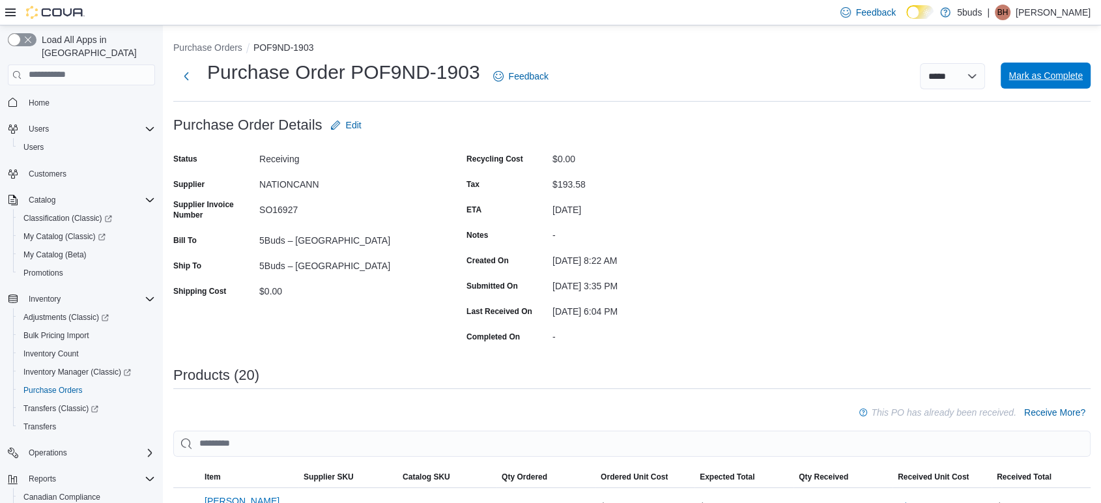
click at [1080, 68] on span "Mark as Complete" at bounding box center [1045, 76] width 74 height 26
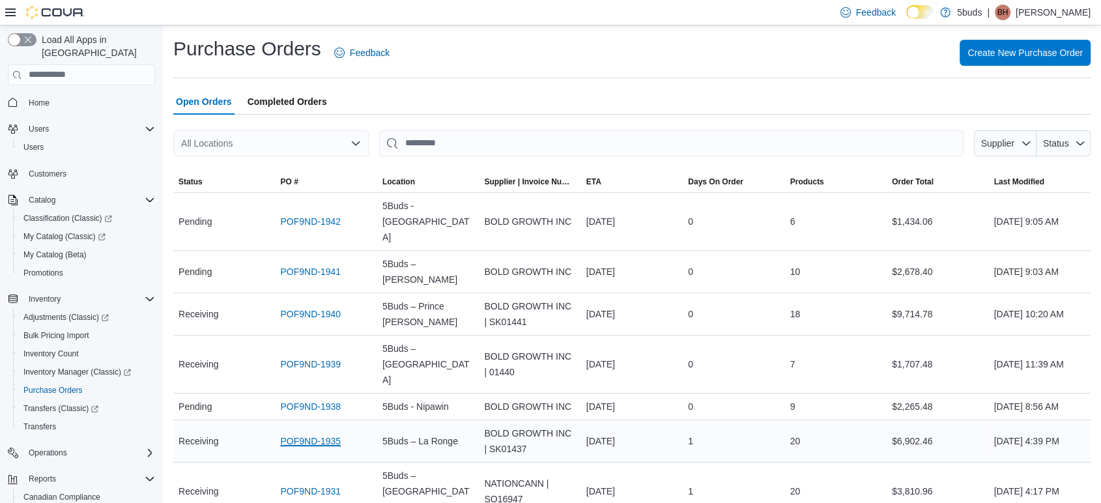
click at [320, 433] on link "POF9ND-1935" at bounding box center [310, 441] width 61 height 16
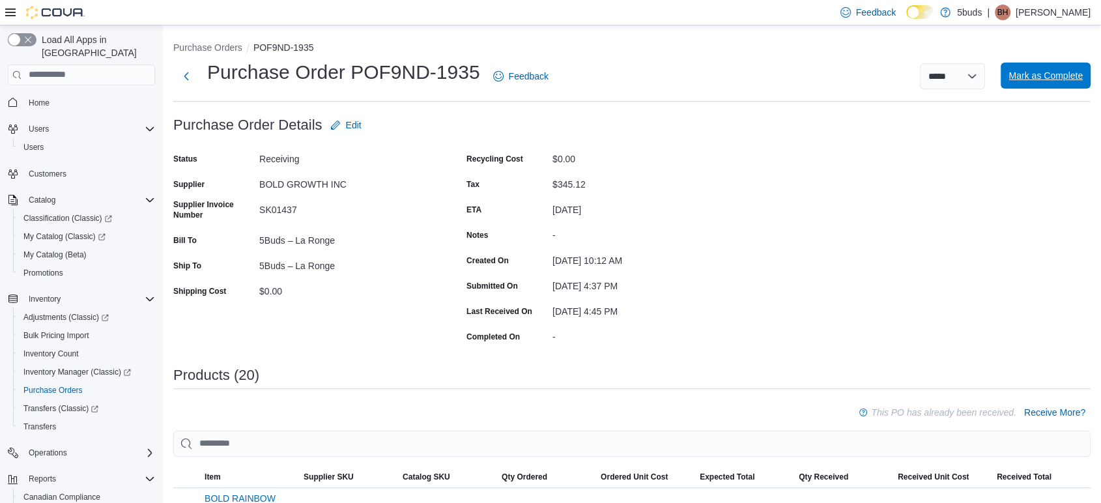
click at [1064, 87] on span "Mark as Complete" at bounding box center [1045, 76] width 74 height 26
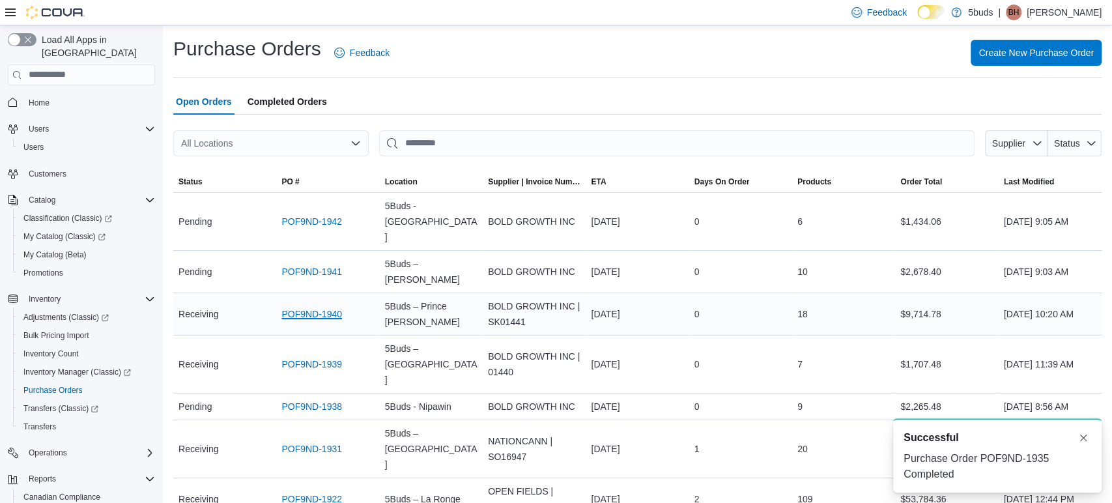
click at [300, 306] on link "POF9ND-1940" at bounding box center [311, 314] width 61 height 16
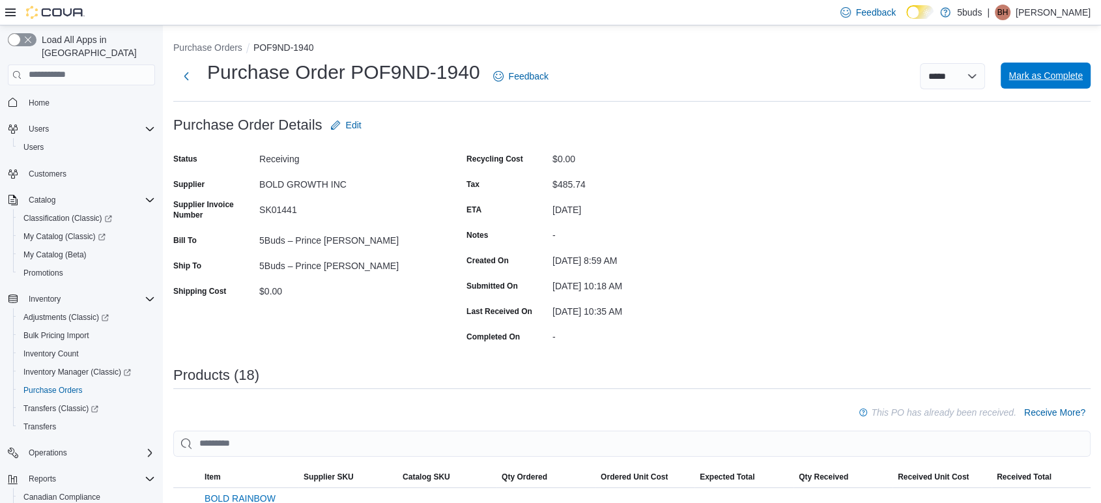
click at [1073, 75] on span "Mark as Complete" at bounding box center [1045, 75] width 74 height 13
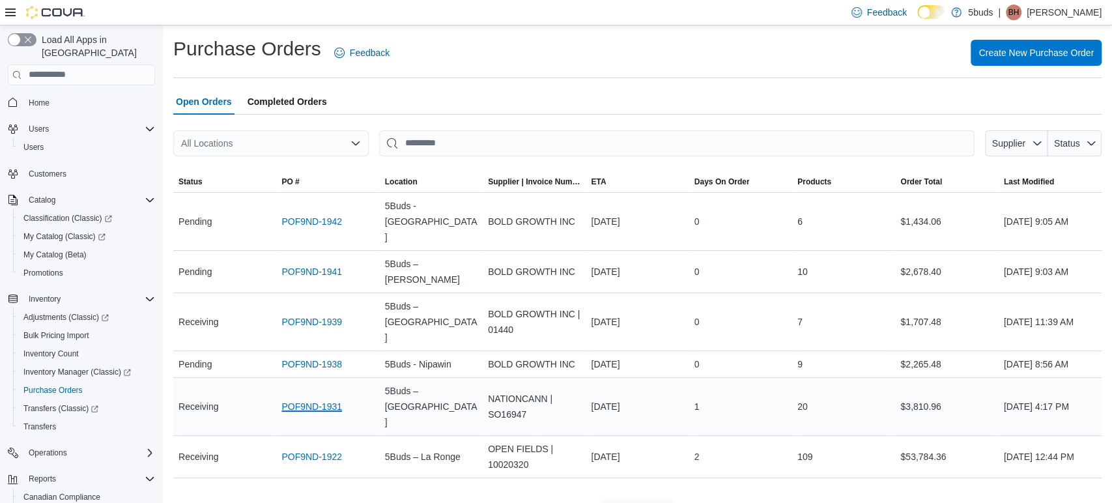
click at [320, 399] on link "POF9ND-1931" at bounding box center [311, 407] width 61 height 16
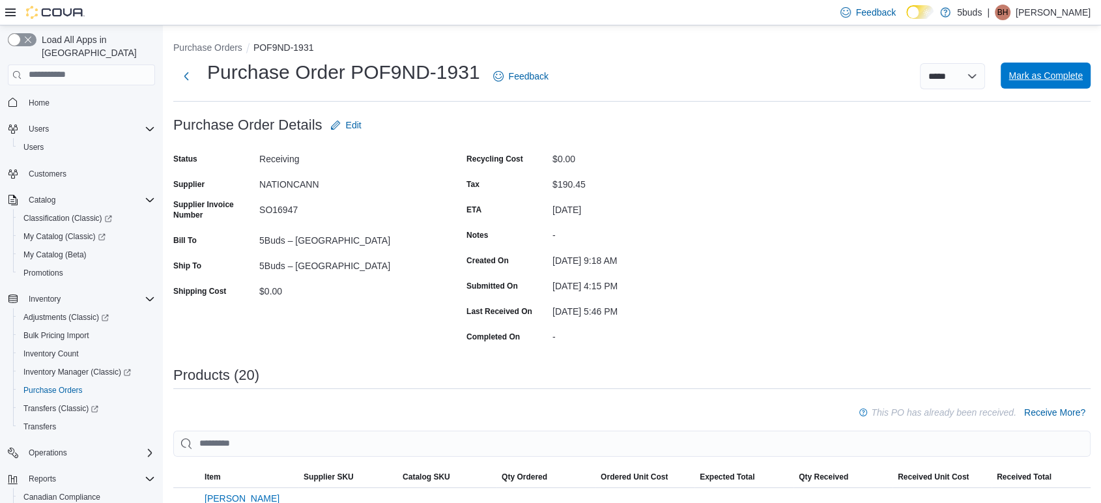
click at [1083, 72] on span "Mark as Complete" at bounding box center [1045, 75] width 74 height 13
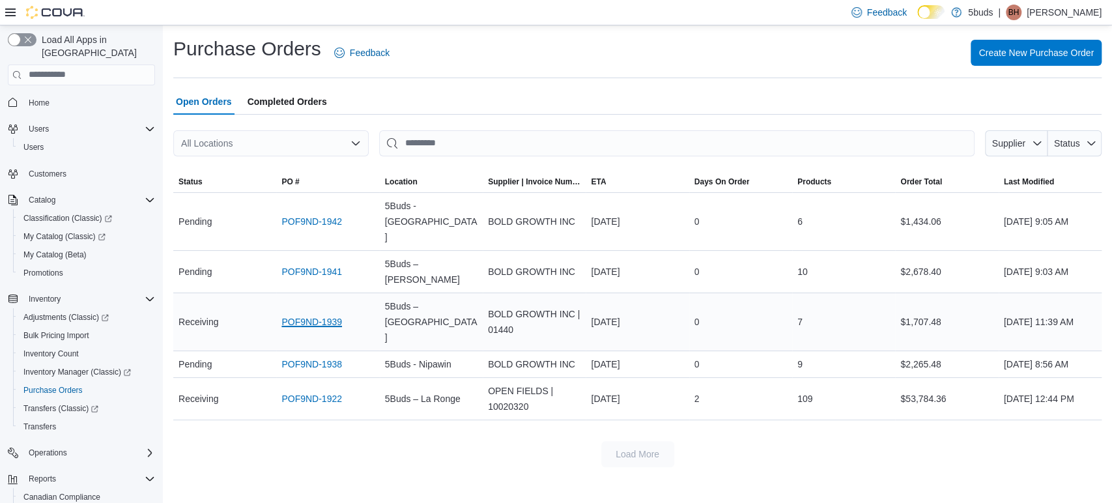
click at [329, 314] on link "POF9ND-1939" at bounding box center [311, 322] width 61 height 16
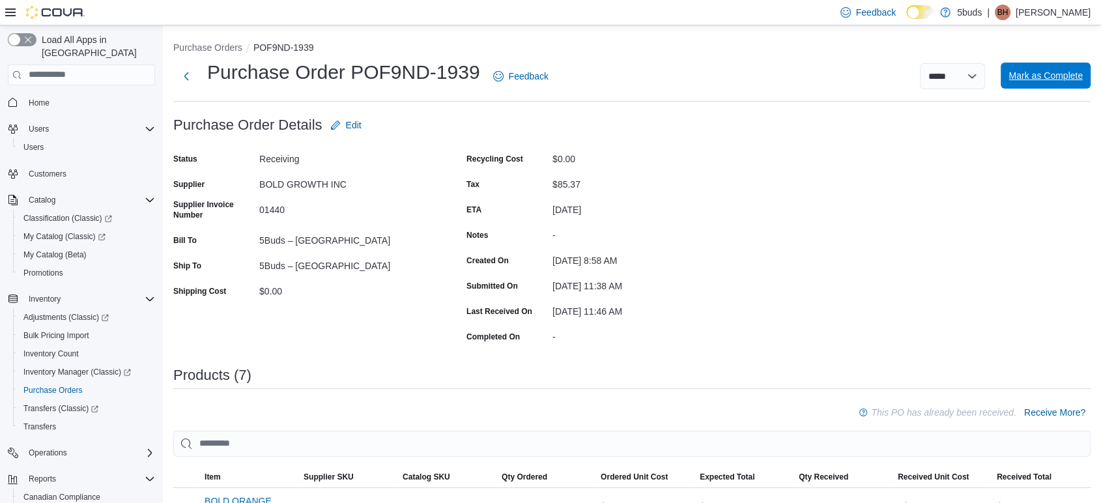
click at [1045, 79] on span "Mark as Complete" at bounding box center [1045, 75] width 74 height 13
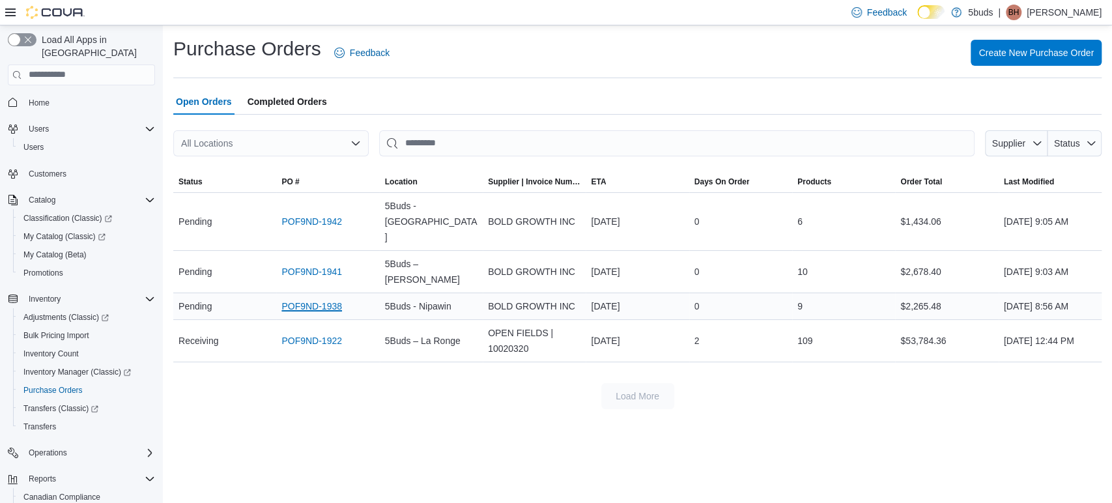
click at [333, 298] on link "POF9ND-1938" at bounding box center [311, 306] width 61 height 16
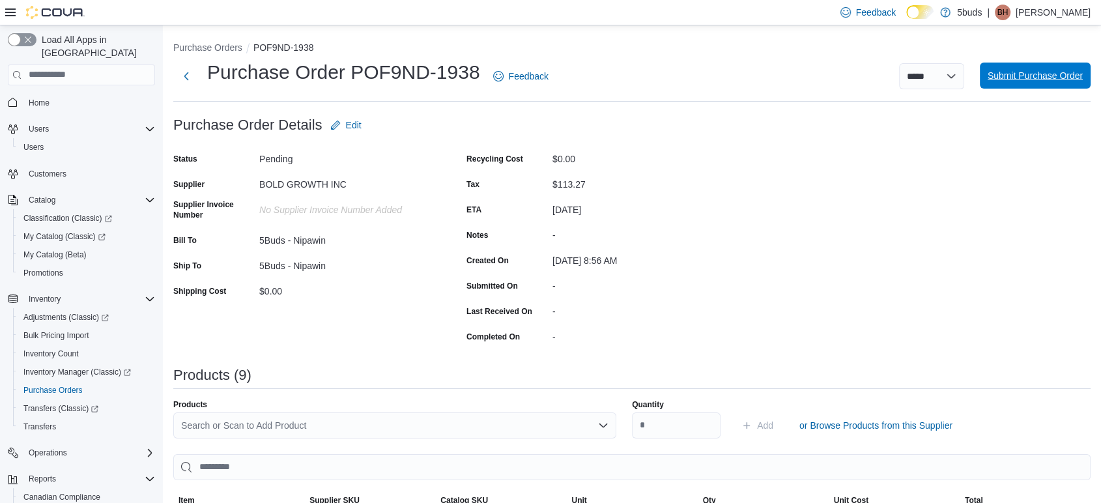
click at [1068, 82] on span "Submit Purchase Order" at bounding box center [1034, 76] width 95 height 26
